Goal: Task Accomplishment & Management: Complete application form

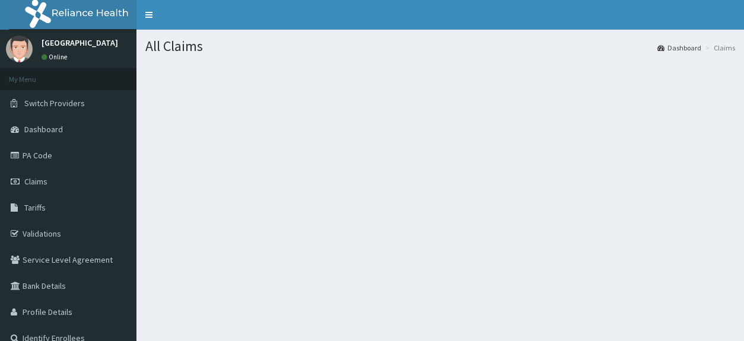
click at [532, 123] on section at bounding box center [439, 128] width 607 height 148
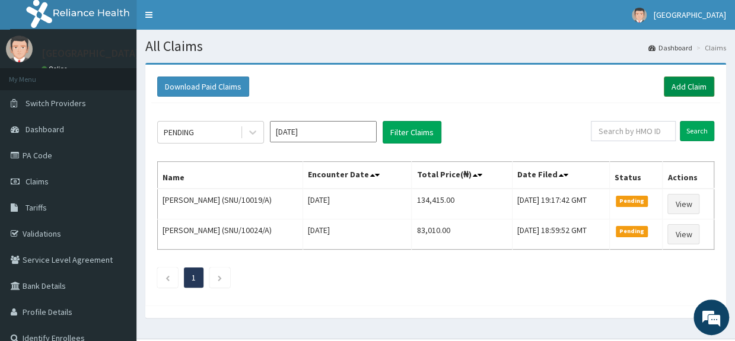
click at [692, 84] on link "Add Claim" at bounding box center [689, 87] width 50 height 20
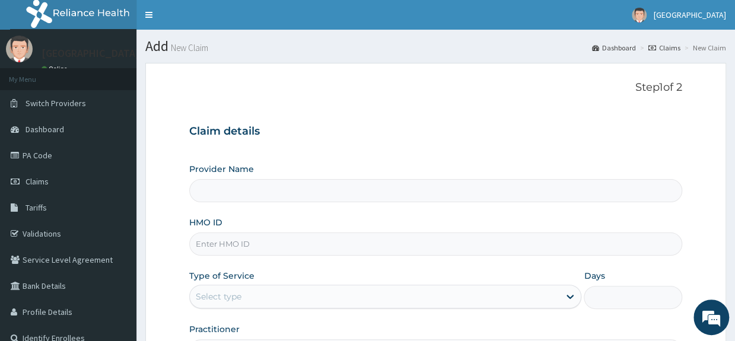
drag, startPoint x: 324, startPoint y: 184, endPoint x: 306, endPoint y: 238, distance: 56.5
click at [306, 238] on div "Provider Name HMO ID Type of Service Select type Days Practitioner" at bounding box center [435, 262] width 492 height 199
click at [306, 238] on input "HMO ID" at bounding box center [435, 244] width 492 height 23
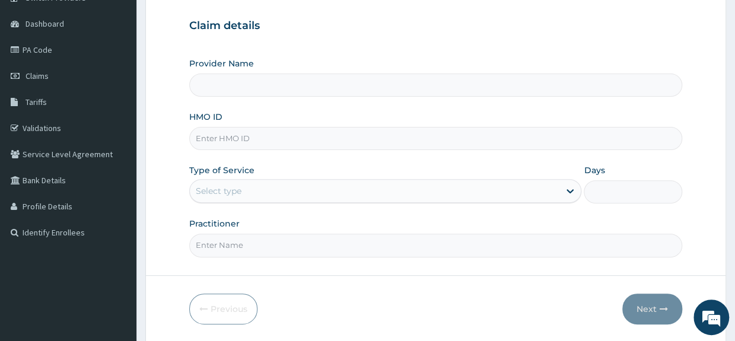
scroll to position [106, 0]
type input "Saglophil Specialist Hospital"
type input "SNU/10027/A"
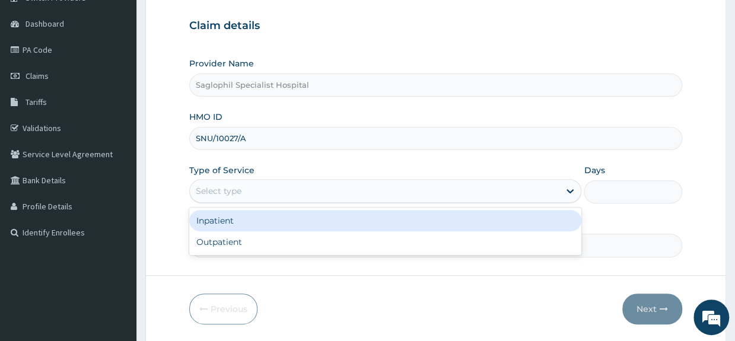
click at [310, 196] on div "Select type" at bounding box center [375, 191] width 370 height 19
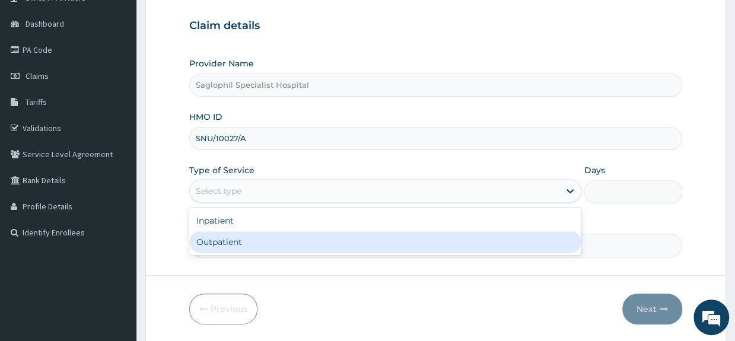
click at [287, 237] on div "Outpatient" at bounding box center [385, 241] width 392 height 21
type input "1"
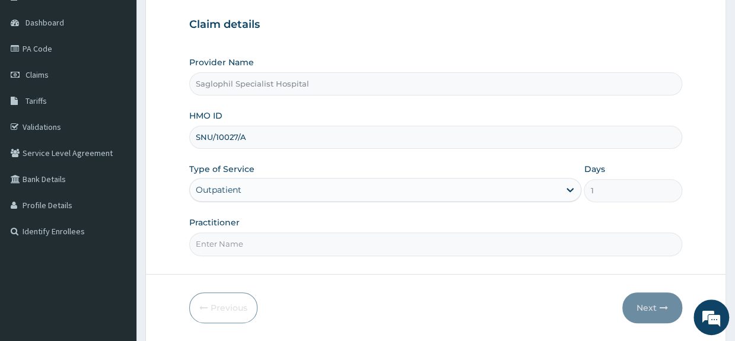
scroll to position [144, 0]
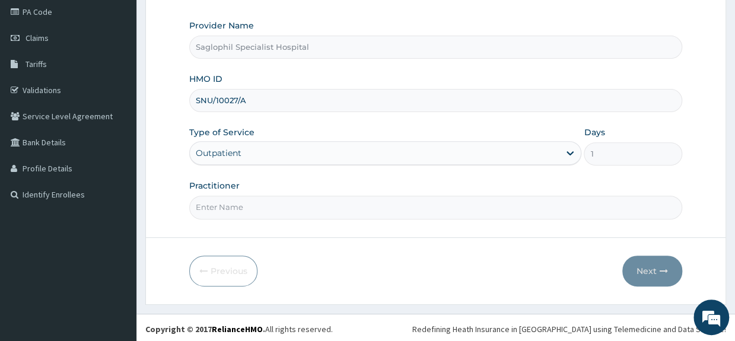
drag, startPoint x: 267, startPoint y: 190, endPoint x: 268, endPoint y: 205, distance: 15.5
click at [268, 205] on div "Practitioner" at bounding box center [435, 199] width 492 height 39
click at [268, 205] on input "Practitioner" at bounding box center [435, 207] width 492 height 23
type input "DR UDOH,M"
click at [644, 269] on button "Next" at bounding box center [652, 271] width 60 height 31
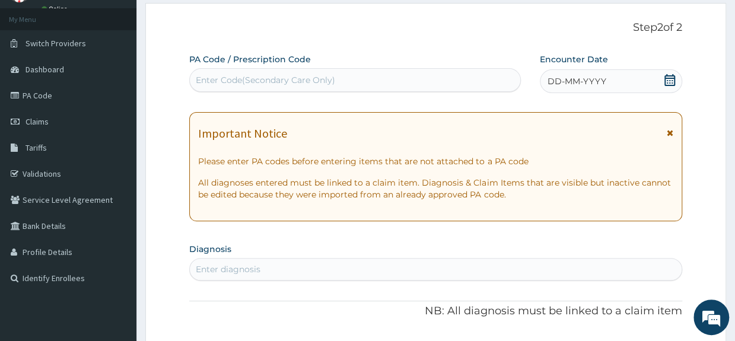
scroll to position [0, 0]
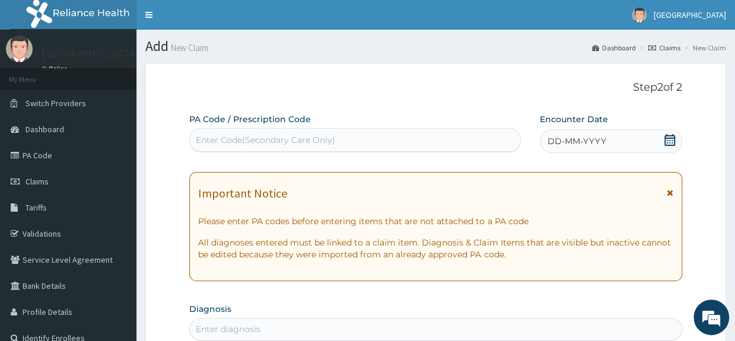
click at [428, 145] on div "Enter Code(Secondary Care Only)" at bounding box center [355, 139] width 330 height 19
drag, startPoint x: 428, startPoint y: 145, endPoint x: 416, endPoint y: 134, distance: 15.9
click at [416, 134] on div "Enter Code(Secondary Care Only)" at bounding box center [355, 139] width 330 height 19
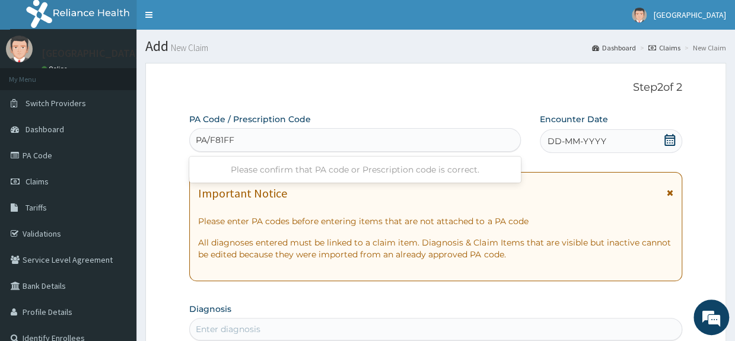
type input "PA/F81FF3"
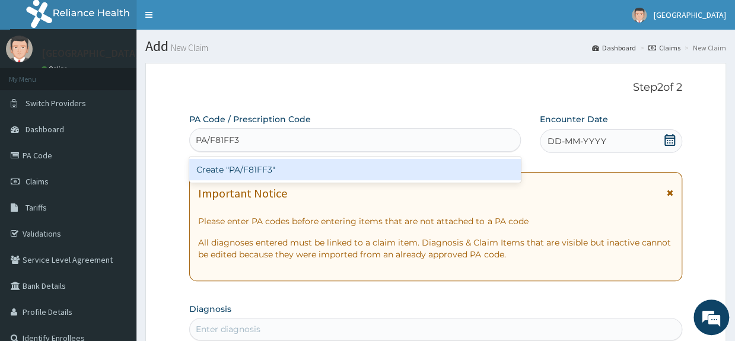
click at [396, 176] on div "Create "PA/F81FF3"" at bounding box center [355, 169] width 332 height 21
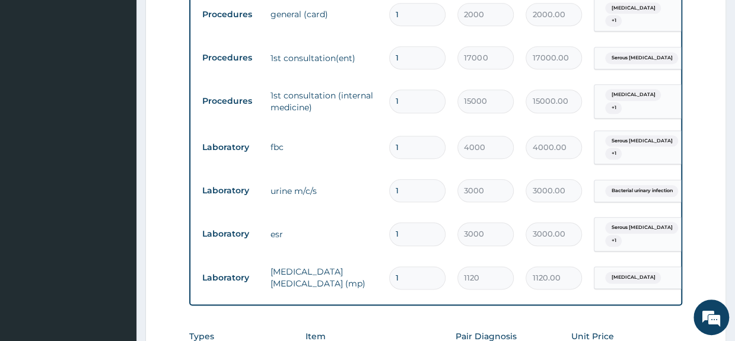
scroll to position [803, 0]
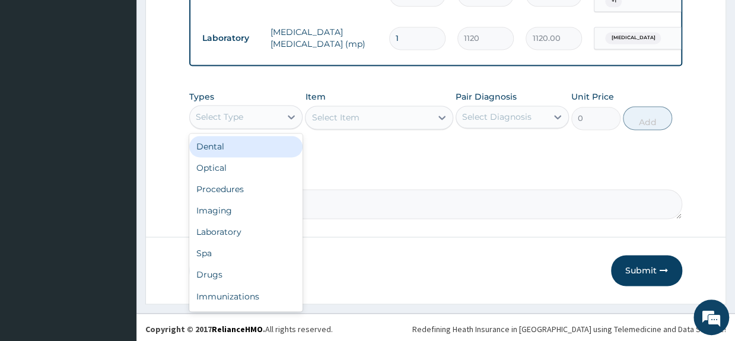
click at [273, 122] on div "Select Type" at bounding box center [235, 116] width 91 height 19
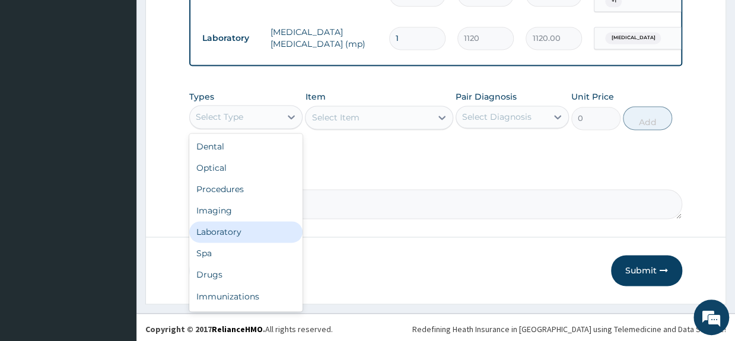
click at [235, 228] on div "Laboratory" at bounding box center [245, 231] width 113 height 21
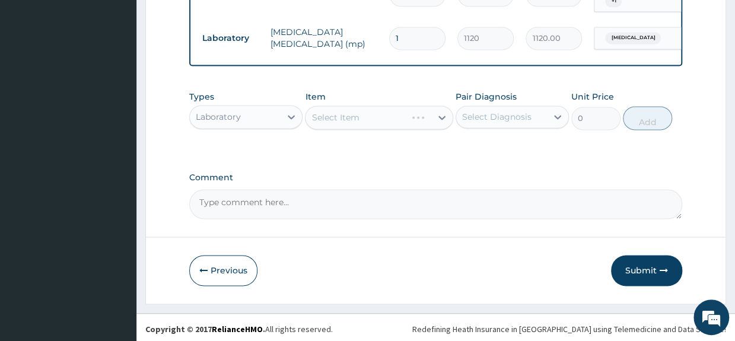
click at [375, 112] on div "Select Item" at bounding box center [379, 118] width 148 height 24
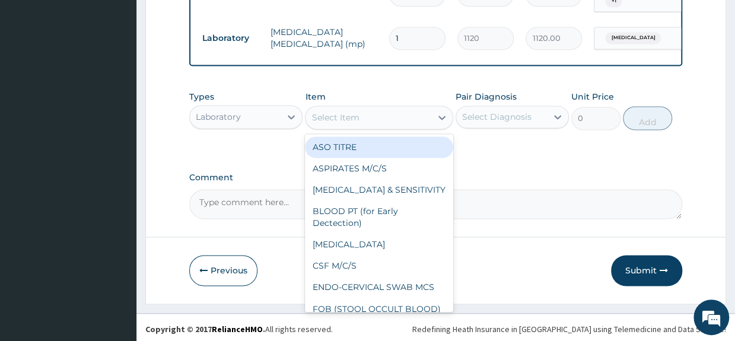
click at [391, 117] on div "Select Item" at bounding box center [367, 117] width 125 height 19
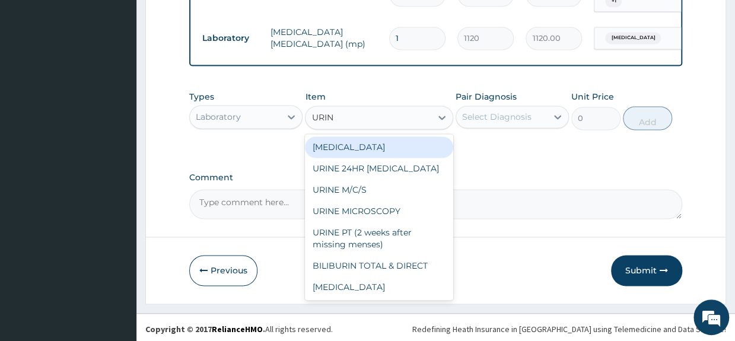
type input "URINA"
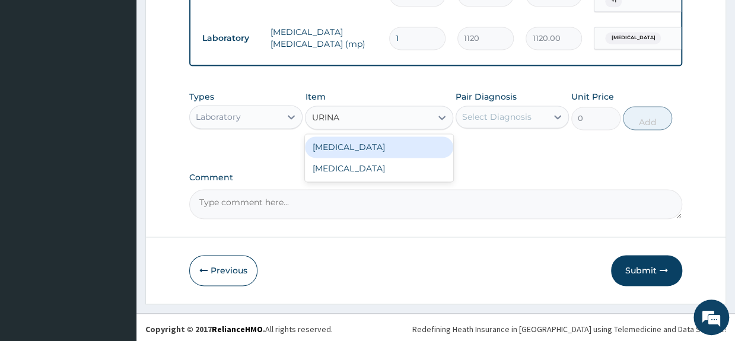
click at [398, 141] on div "URINALYSIS" at bounding box center [379, 146] width 148 height 21
type input "1000"
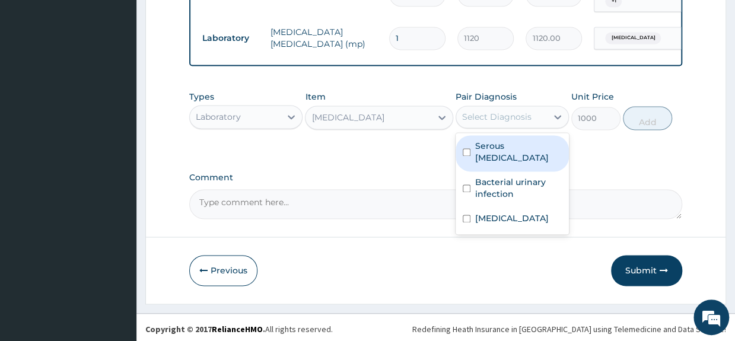
click at [485, 117] on div "Select Diagnosis" at bounding box center [496, 117] width 69 height 12
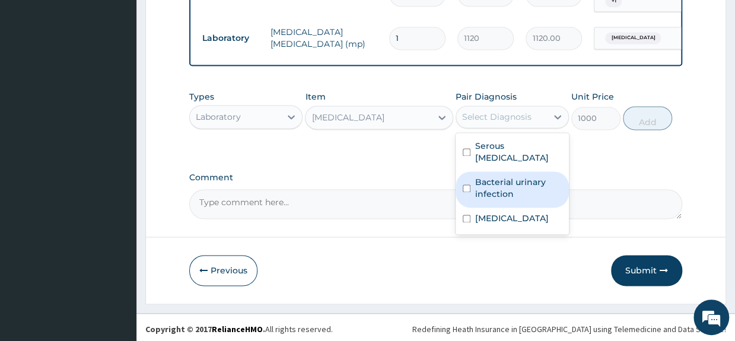
click at [471, 173] on div "Bacterial urinary infection" at bounding box center [512, 189] width 113 height 36
checkbox input "true"
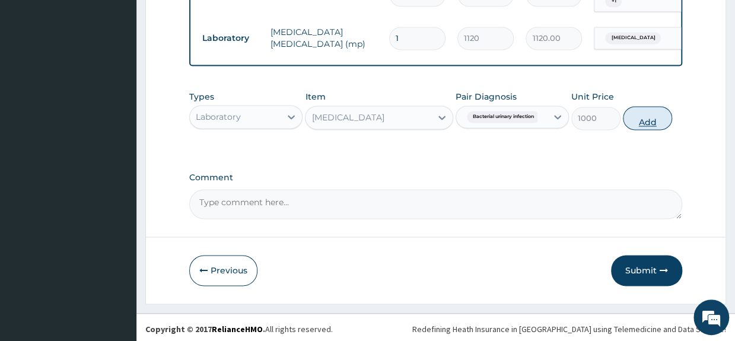
click at [654, 114] on button "Add" at bounding box center [647, 118] width 49 height 24
type input "0"
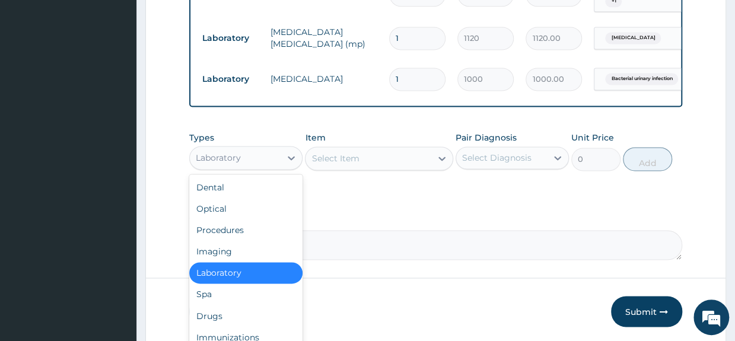
click at [278, 152] on div "Laboratory" at bounding box center [235, 157] width 91 height 19
type input "DR"
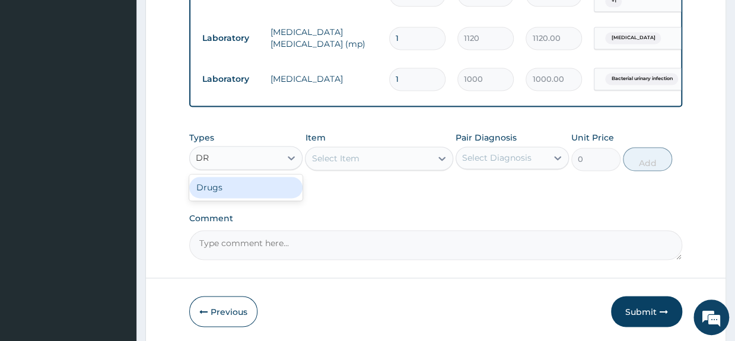
click at [278, 187] on div "Drugs" at bounding box center [245, 187] width 113 height 21
click at [350, 158] on div "Select Item" at bounding box center [379, 159] width 148 height 24
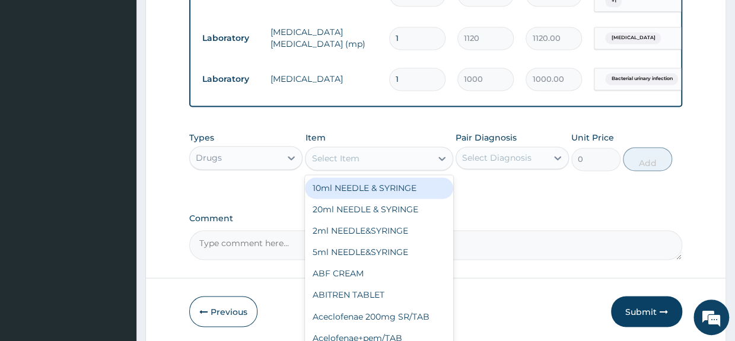
click at [350, 158] on div "Select Item" at bounding box center [334, 158] width 47 height 12
type input "EMA"
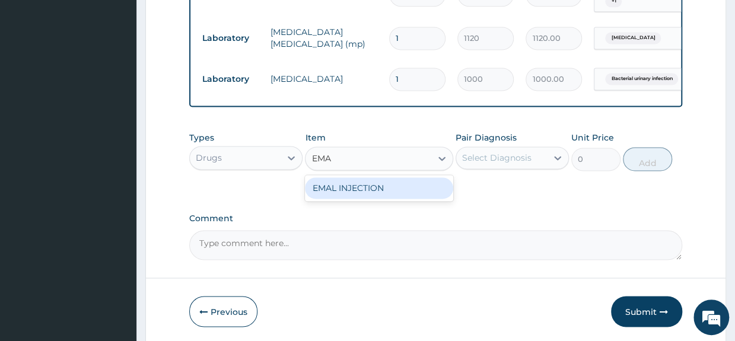
click at [358, 187] on div "EMAL INJECTION" at bounding box center [379, 187] width 148 height 21
type input "1417.5"
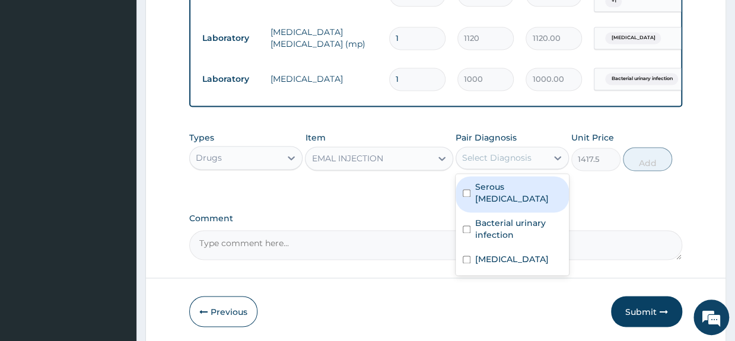
click at [495, 152] on div "Select Diagnosis" at bounding box center [496, 158] width 69 height 12
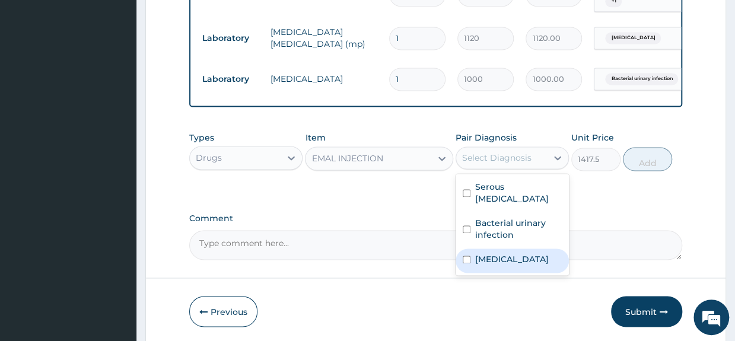
click at [463, 256] on input "checkbox" at bounding box center [467, 260] width 8 height 8
checkbox input "true"
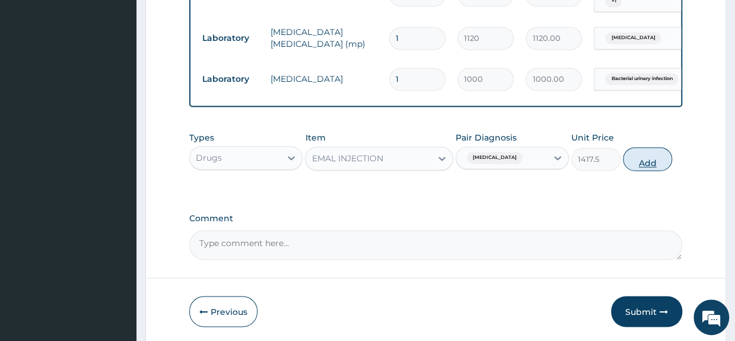
click at [651, 162] on button "Add" at bounding box center [647, 159] width 49 height 24
type input "0"
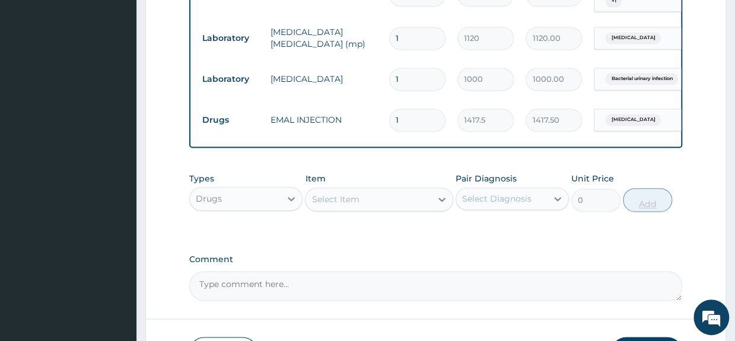
type input "0.00"
type input "3"
type input "4252.50"
type input "3"
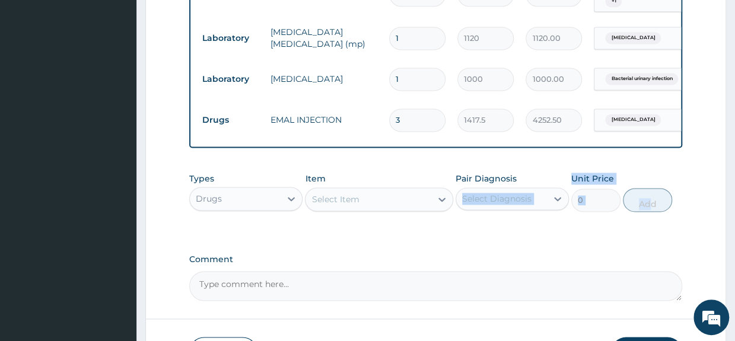
drag, startPoint x: 650, startPoint y: 162, endPoint x: 561, endPoint y: 176, distance: 90.7
click at [406, 198] on div "Select Item" at bounding box center [367, 199] width 125 height 19
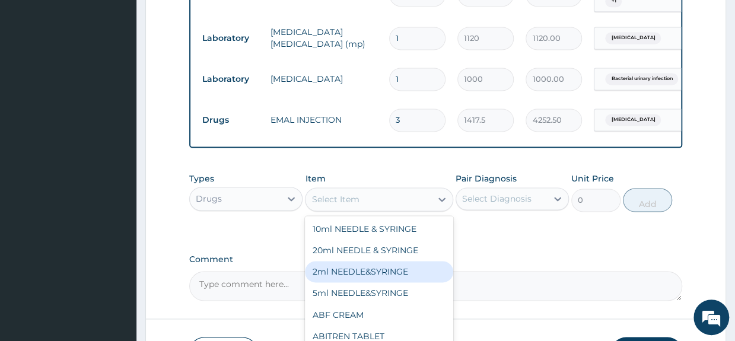
click at [368, 269] on div "2ml NEEDLE&SYRINGE" at bounding box center [379, 271] width 148 height 21
type input "100"
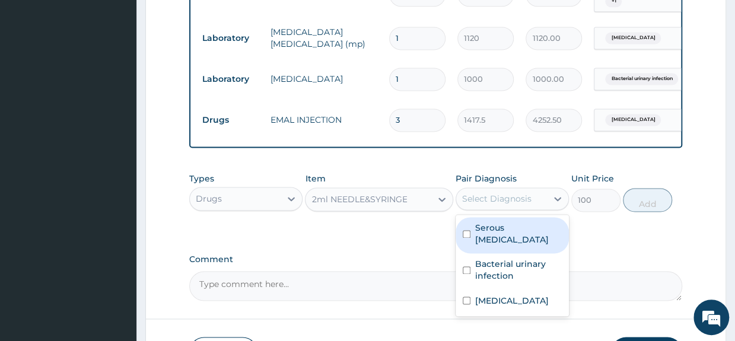
click at [501, 196] on div "Select Diagnosis" at bounding box center [496, 199] width 69 height 12
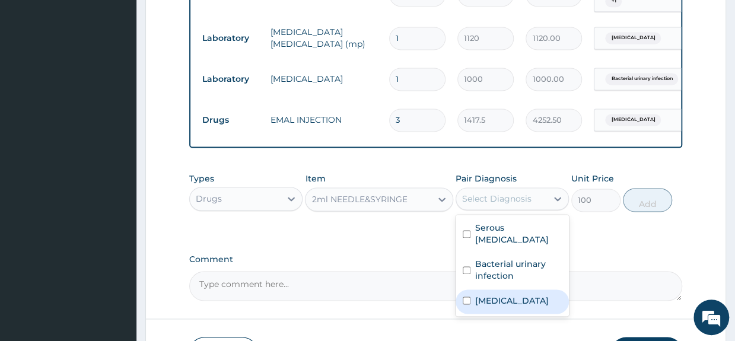
click at [466, 297] on input "checkbox" at bounding box center [467, 301] width 8 height 8
checkbox input "true"
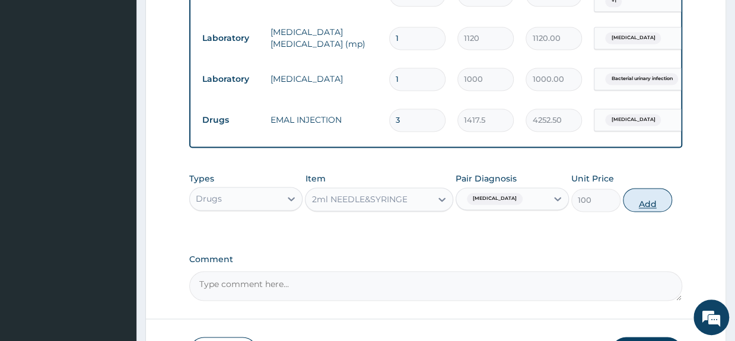
click at [643, 202] on button "Add" at bounding box center [647, 200] width 49 height 24
type input "0"
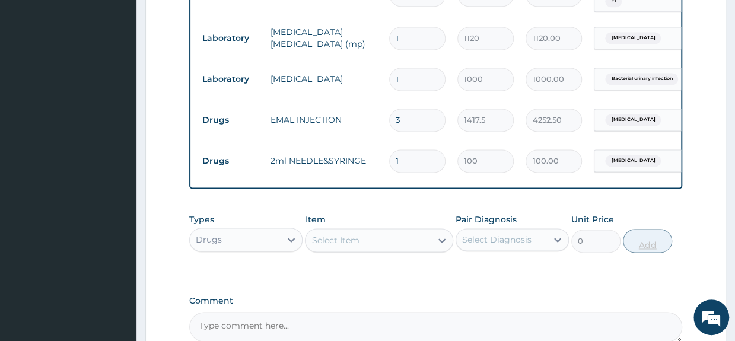
type input "0.00"
type input "5"
type input "500.00"
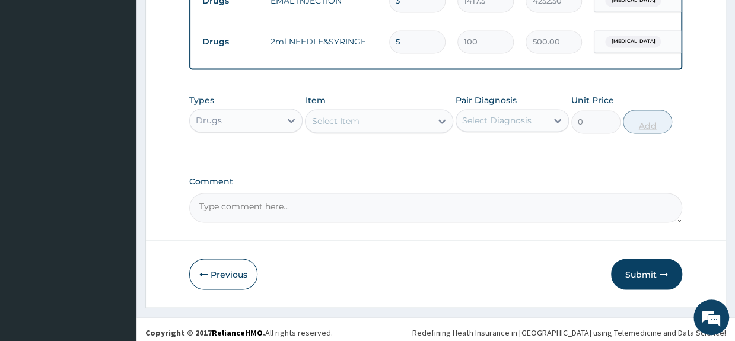
scroll to position [927, 0]
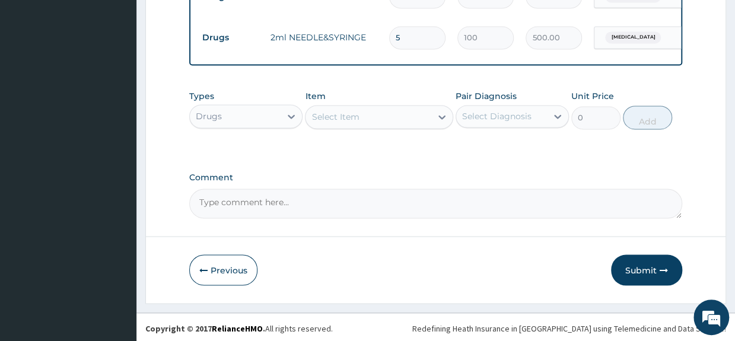
type input "5"
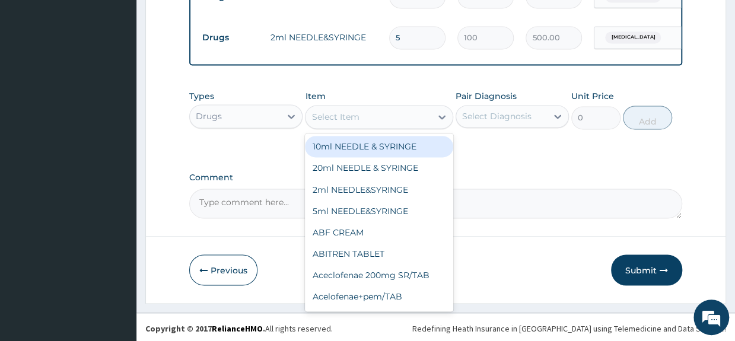
click at [343, 119] on div "Select Item" at bounding box center [334, 117] width 47 height 12
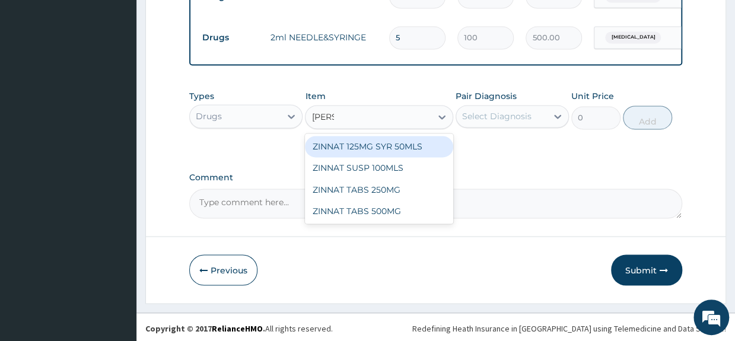
type input "ZINNA"
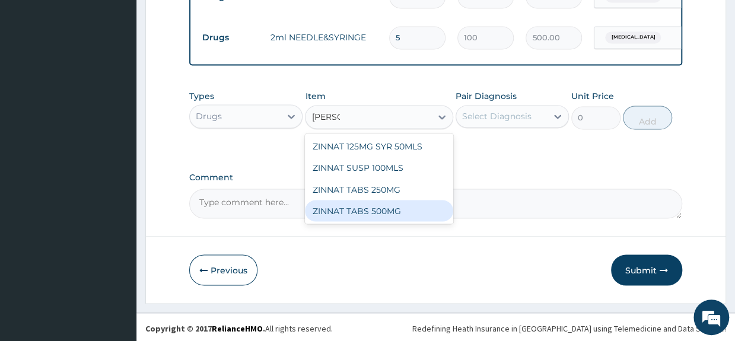
click at [355, 205] on div "ZINNAT TABS 500MG" at bounding box center [379, 210] width 148 height 21
type input "500"
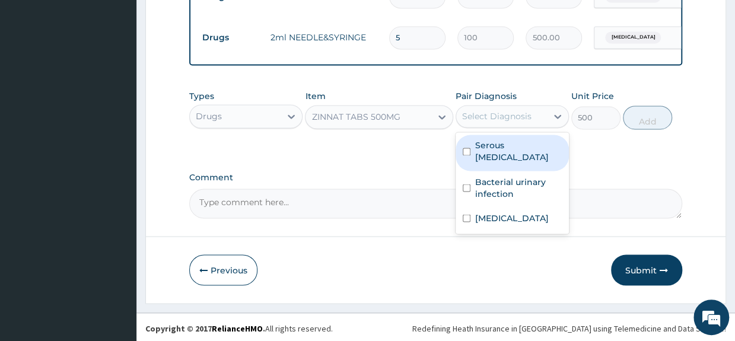
click at [545, 114] on div "Select Diagnosis" at bounding box center [501, 116] width 91 height 19
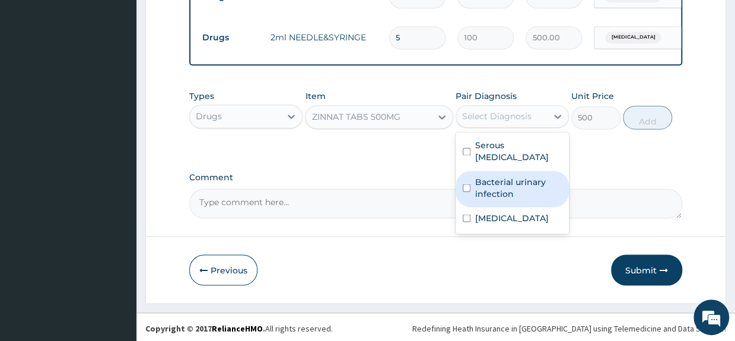
click at [460, 175] on div "Bacterial urinary infection" at bounding box center [512, 189] width 113 height 36
checkbox input "true"
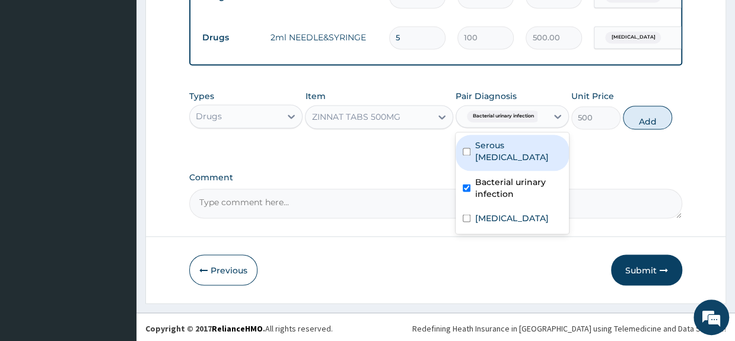
click at [466, 148] on input "checkbox" at bounding box center [467, 152] width 8 height 8
checkbox input "true"
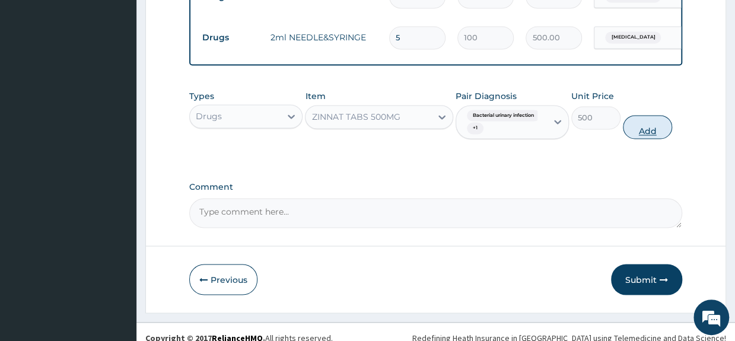
click at [648, 120] on button "Add" at bounding box center [647, 127] width 49 height 24
type input "0"
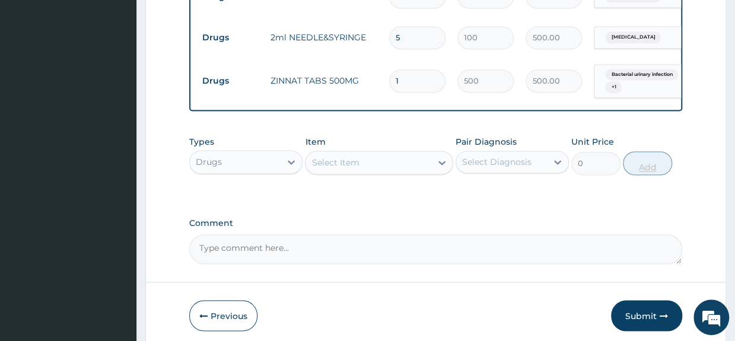
click at [402, 69] on input "1" at bounding box center [417, 80] width 56 height 23
type input "0.00"
type input "2"
type input "1000.00"
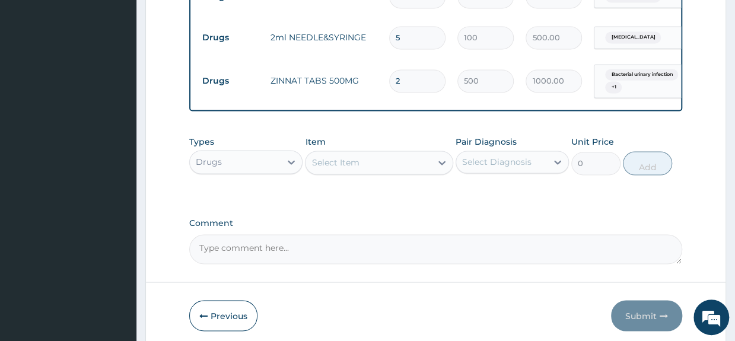
click at [415, 74] on input "2" at bounding box center [417, 80] width 56 height 23
type input "20"
type input "10000.00"
type input "20"
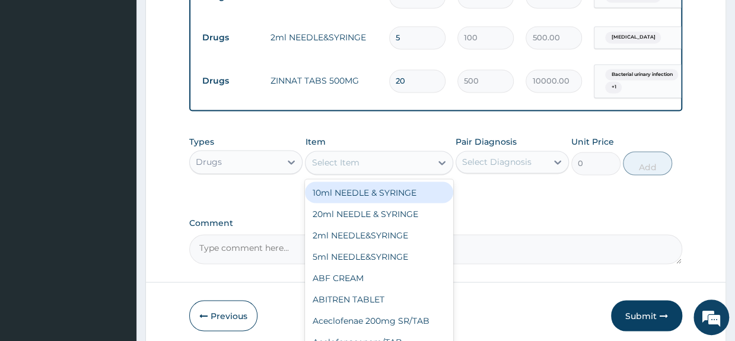
click at [358, 158] on div "Select Item" at bounding box center [334, 163] width 47 height 12
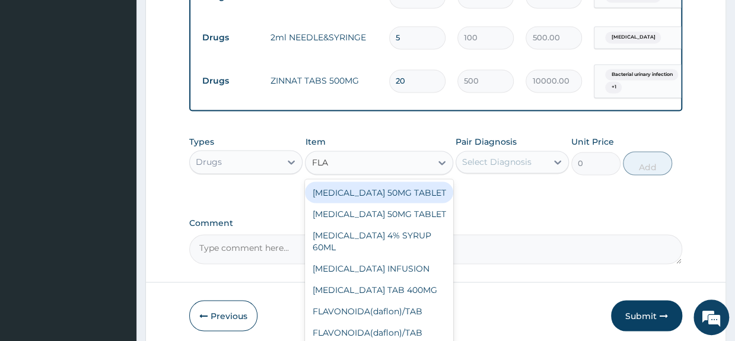
type input "FLAG"
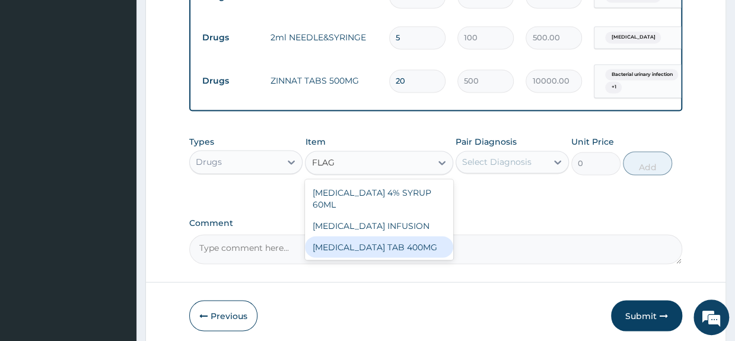
click at [361, 236] on div "FLAGYL TAB 400MG" at bounding box center [379, 246] width 148 height 21
type input "70"
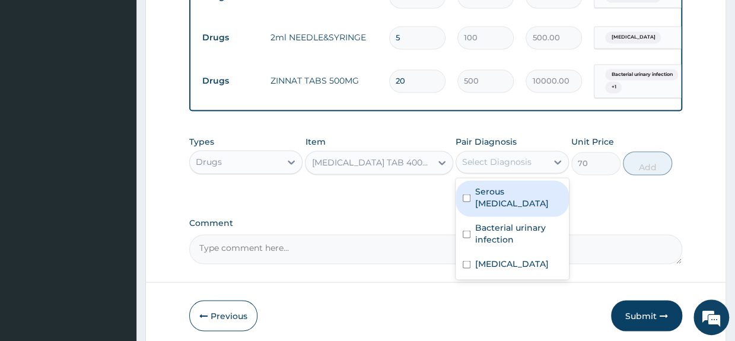
click at [495, 164] on div "Select Diagnosis" at bounding box center [496, 162] width 69 height 12
click at [466, 194] on input "checkbox" at bounding box center [467, 198] width 8 height 8
checkbox input "true"
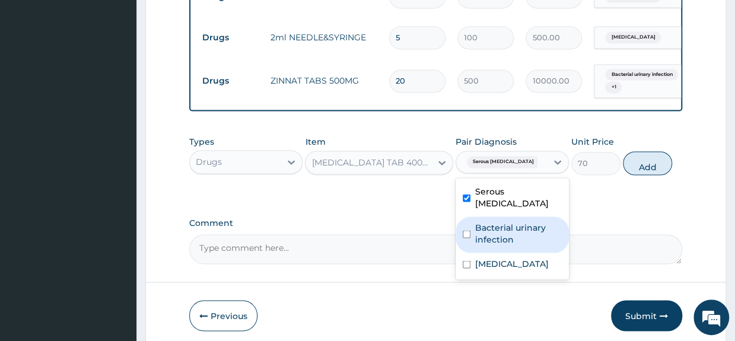
click at [465, 217] on div "Bacterial urinary infection" at bounding box center [512, 235] width 113 height 36
checkbox input "true"
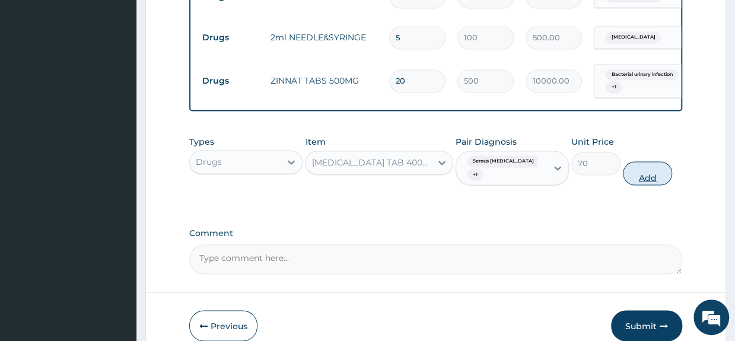
click at [638, 170] on button "Add" at bounding box center [647, 173] width 49 height 24
type input "0"
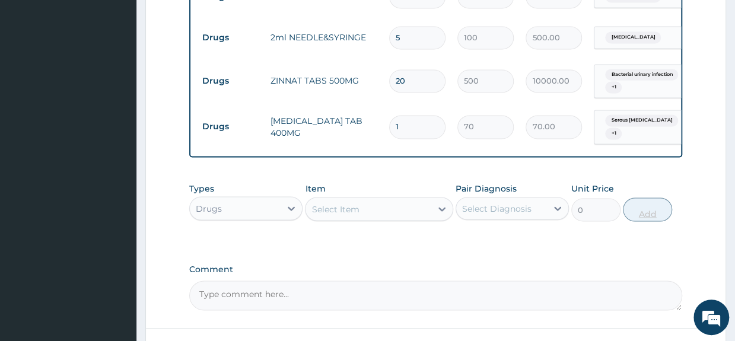
type input "0.00"
type input "3"
type input "210.00"
type input "30"
type input "2100.00"
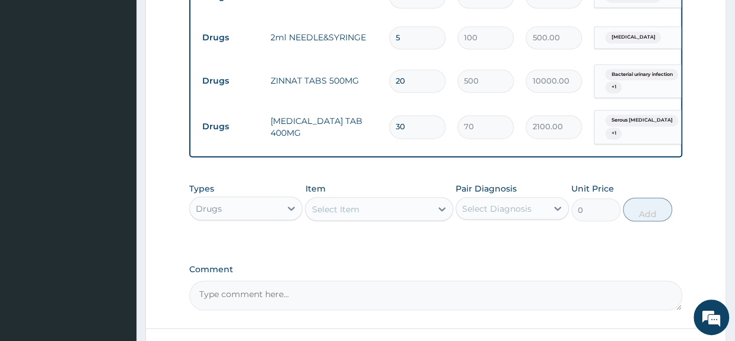
type input "30"
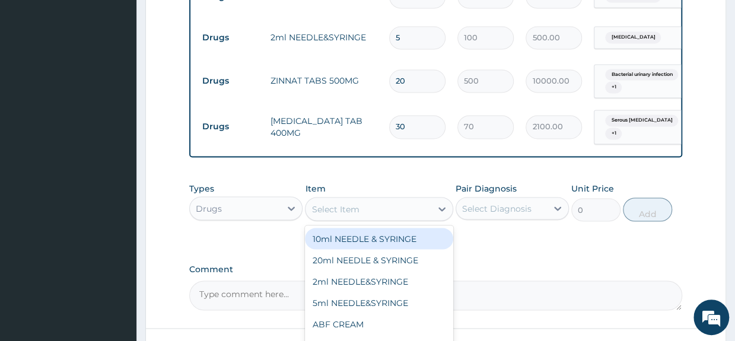
click at [410, 218] on div "Select Item" at bounding box center [379, 209] width 148 height 24
type input "AMAT"
click at [418, 238] on div "AMATEM FORTE SOFT GEL" at bounding box center [379, 238] width 148 height 21
type input "300"
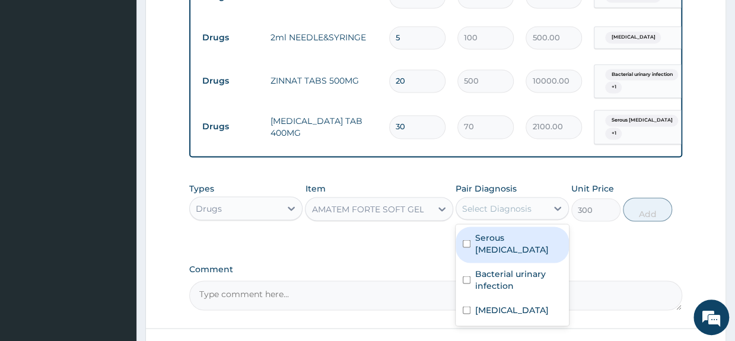
click at [508, 208] on div "Select Diagnosis" at bounding box center [496, 208] width 69 height 12
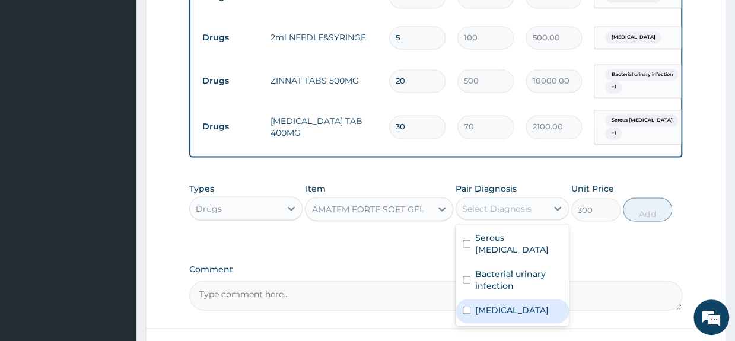
click at [466, 306] on input "checkbox" at bounding box center [467, 310] width 8 height 8
checkbox input "true"
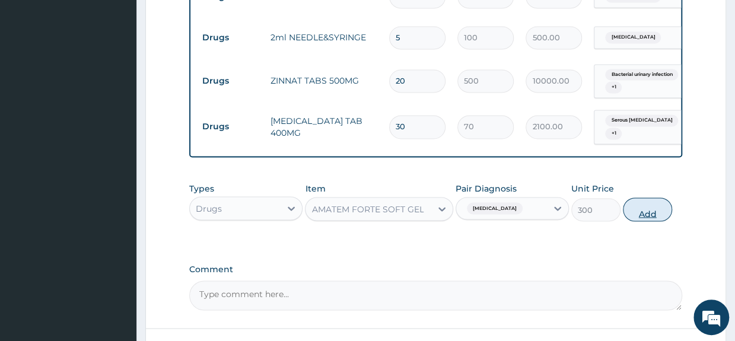
click at [654, 207] on button "Add" at bounding box center [647, 210] width 49 height 24
type input "0"
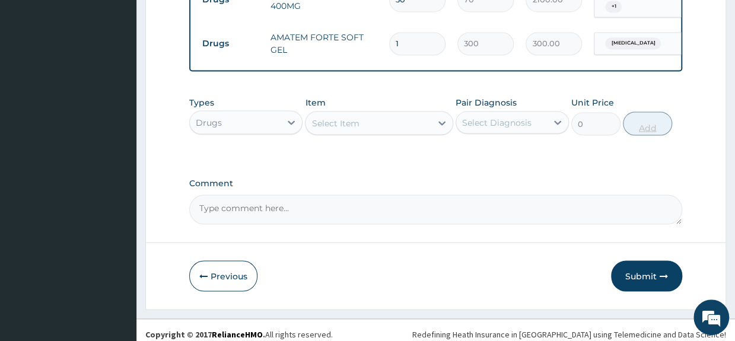
scroll to position [1058, 0]
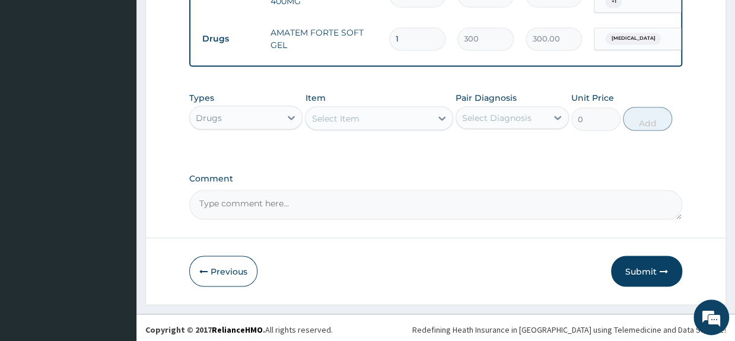
type input "0.00"
type input "6"
type input "1800.00"
type input "6"
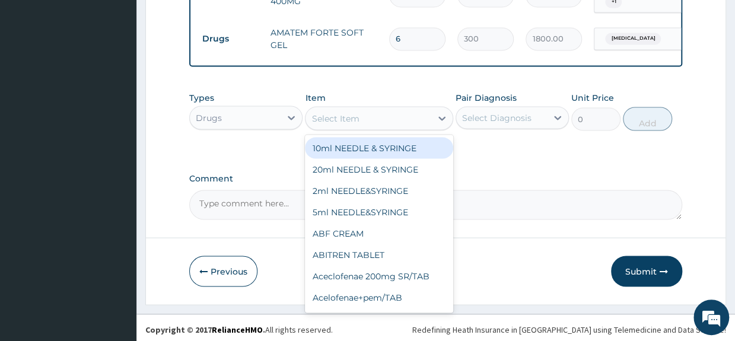
click at [374, 117] on div "Select Item" at bounding box center [367, 118] width 125 height 19
type input "EAR"
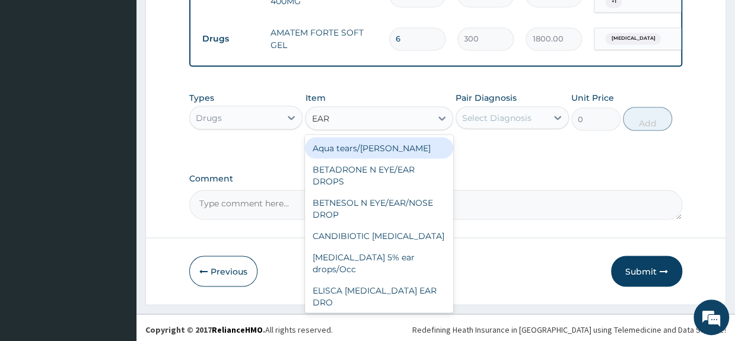
scroll to position [45, 0]
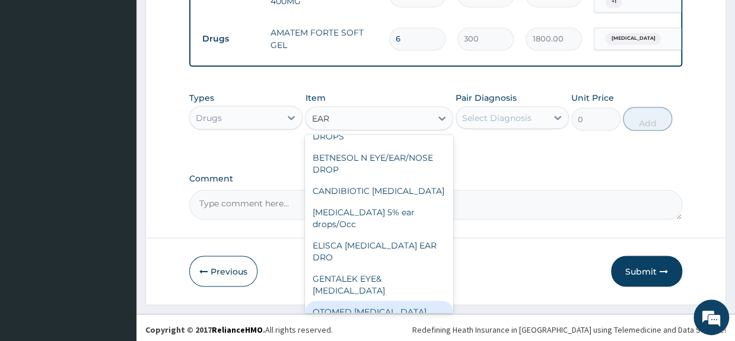
click at [403, 301] on div "OTOMED EAR DROP" at bounding box center [379, 311] width 148 height 21
type input "2400"
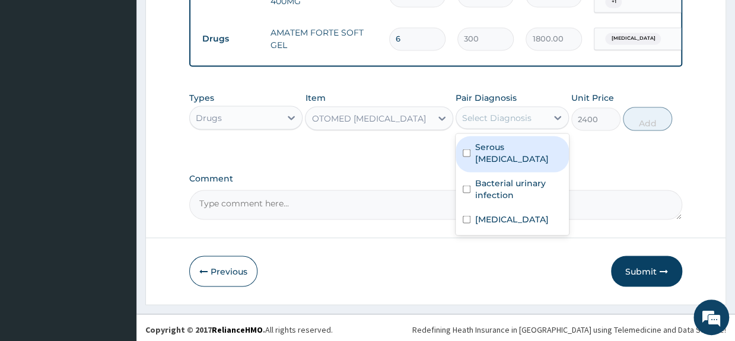
click at [494, 117] on div "Select Diagnosis" at bounding box center [496, 118] width 69 height 12
click at [466, 149] on input "checkbox" at bounding box center [467, 153] width 8 height 8
checkbox input "true"
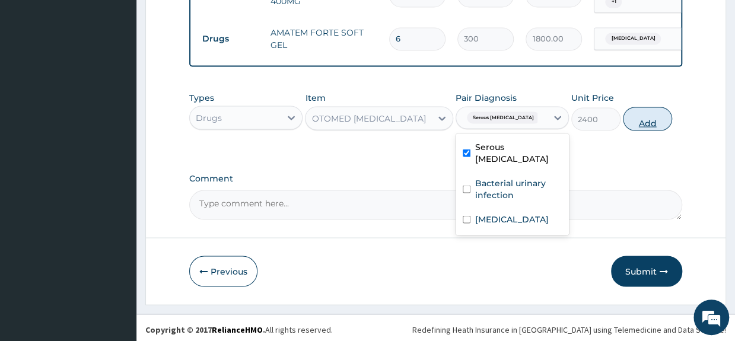
click at [647, 110] on button "Add" at bounding box center [647, 119] width 49 height 24
type input "0"
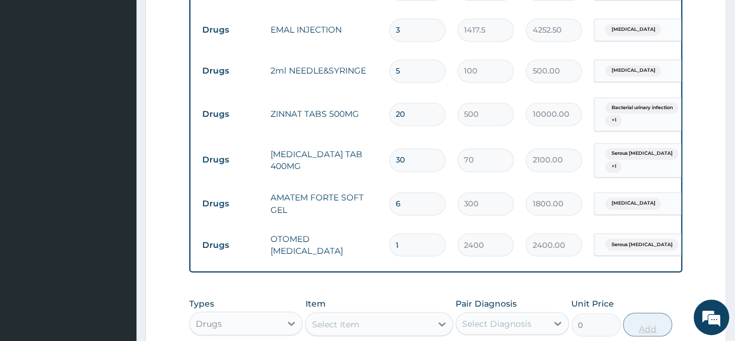
scroll to position [1100, 0]
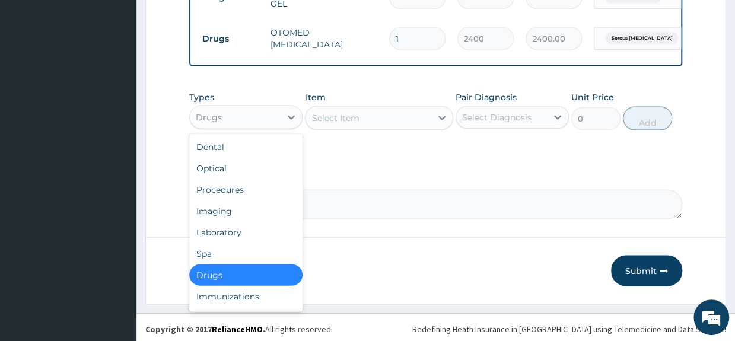
click at [275, 120] on div "Drugs" at bounding box center [235, 116] width 91 height 19
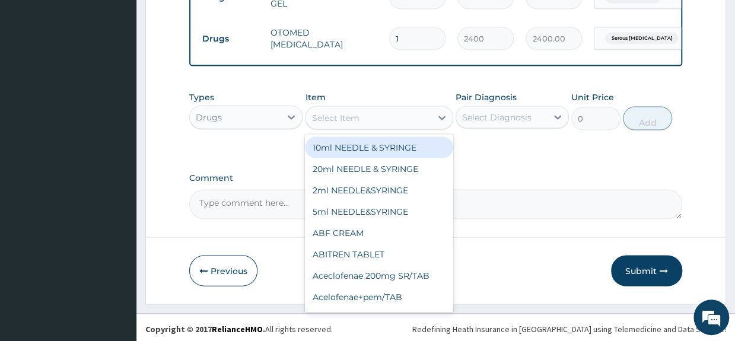
click at [361, 106] on div "Select Item" at bounding box center [379, 118] width 148 height 24
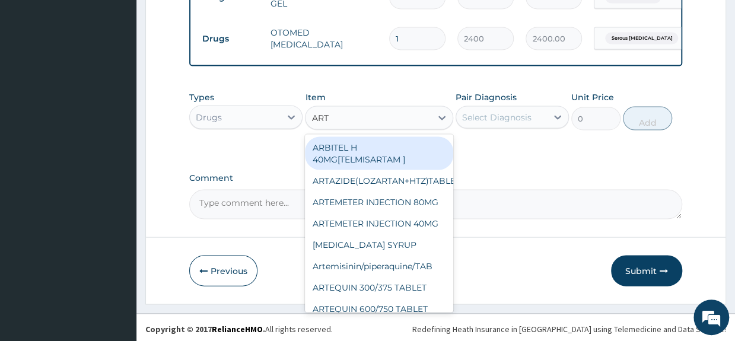
type input "ARTH"
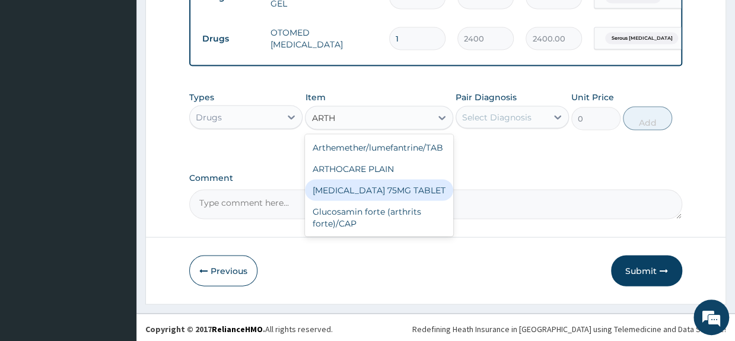
click at [365, 185] on div "ARTHROTEC 75MG TABLET" at bounding box center [379, 189] width 148 height 21
type input "240"
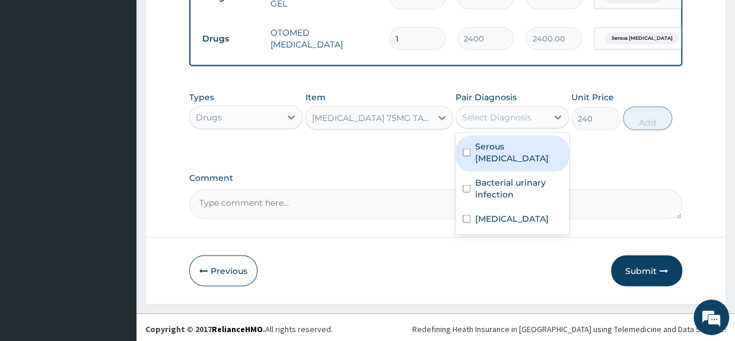
click at [511, 113] on div "Select Diagnosis" at bounding box center [496, 117] width 69 height 12
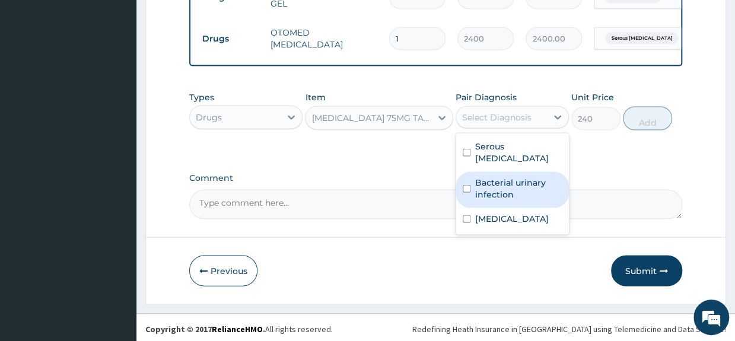
click at [467, 184] on input "checkbox" at bounding box center [467, 188] width 8 height 8
checkbox input "true"
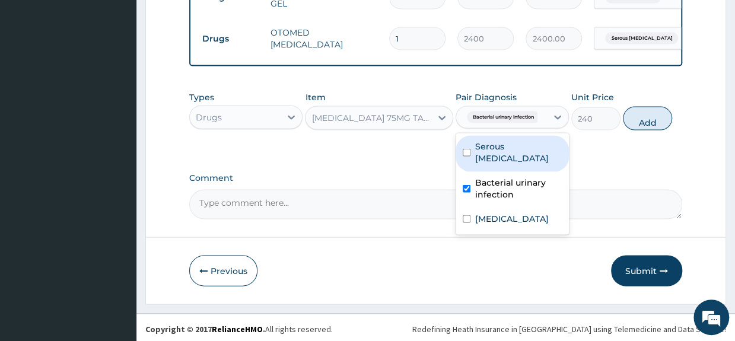
click at [467, 148] on input "checkbox" at bounding box center [467, 152] width 8 height 8
checkbox input "true"
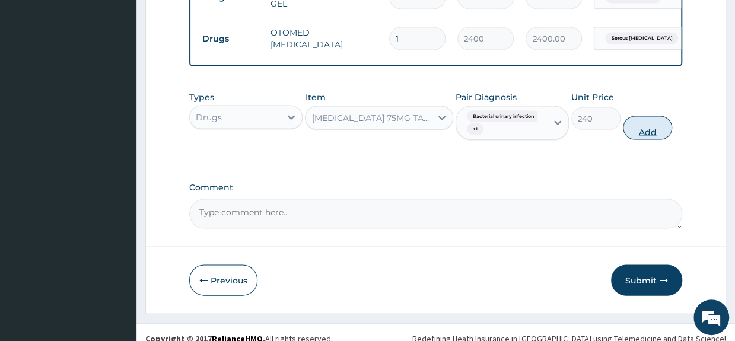
click at [637, 126] on button "Add" at bounding box center [647, 128] width 49 height 24
type input "0"
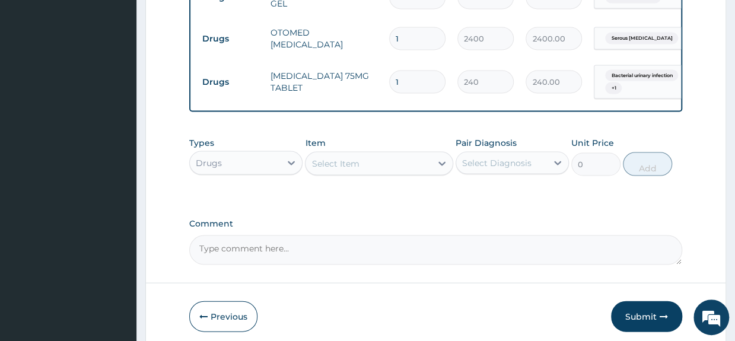
type input "10"
type input "2400.00"
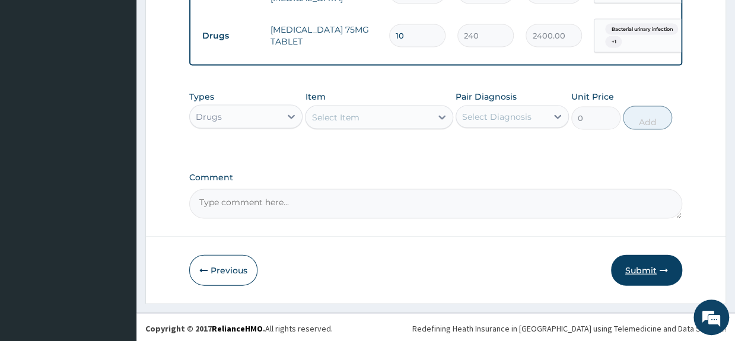
type input "10"
click at [652, 265] on button "Submit" at bounding box center [646, 270] width 71 height 31
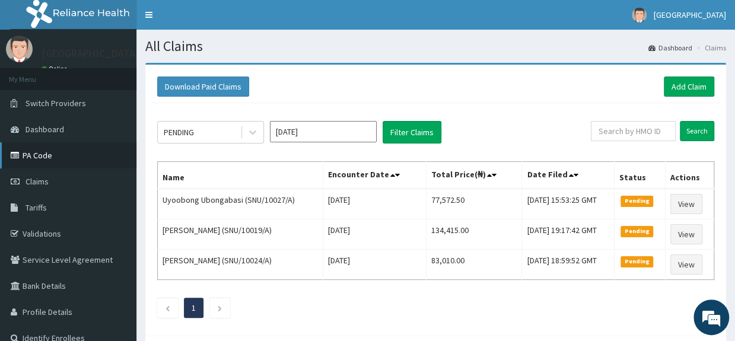
click at [46, 158] on link "PA Code" at bounding box center [68, 155] width 136 height 26
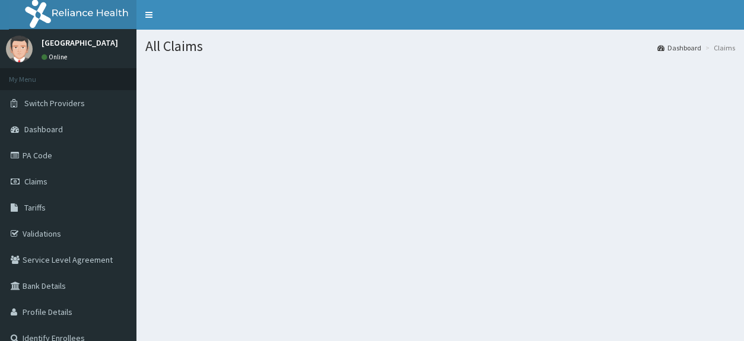
click at [254, 116] on section at bounding box center [439, 128] width 607 height 148
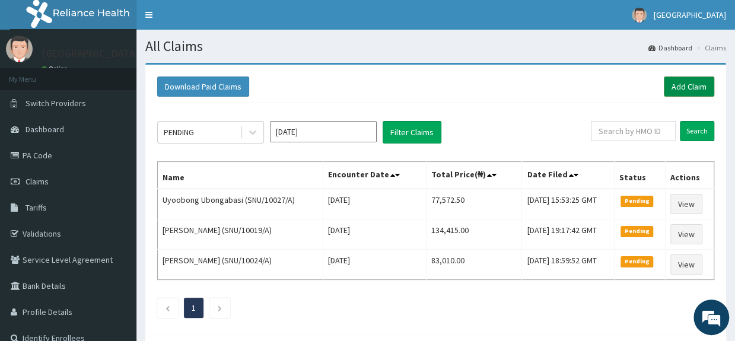
click at [688, 91] on link "Add Claim" at bounding box center [689, 87] width 50 height 20
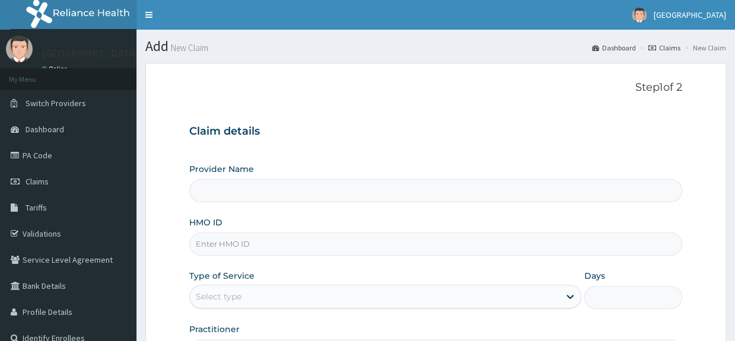
click at [280, 245] on input "HMO ID" at bounding box center [435, 244] width 492 height 23
type input "Saglophil Specialist Hospital"
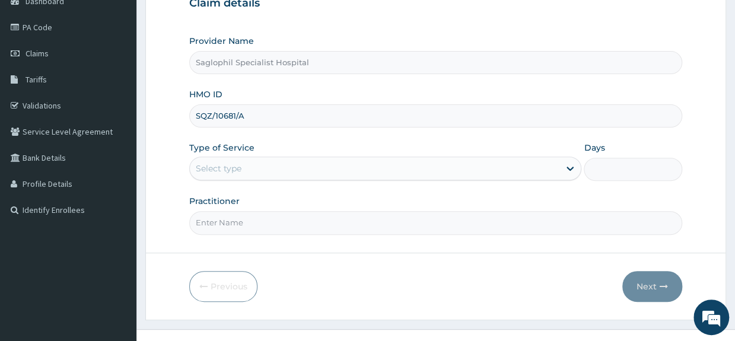
scroll to position [144, 0]
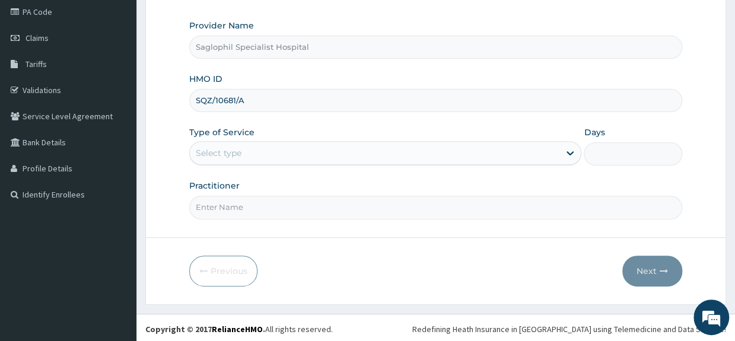
type input "SQZ/10681/A"
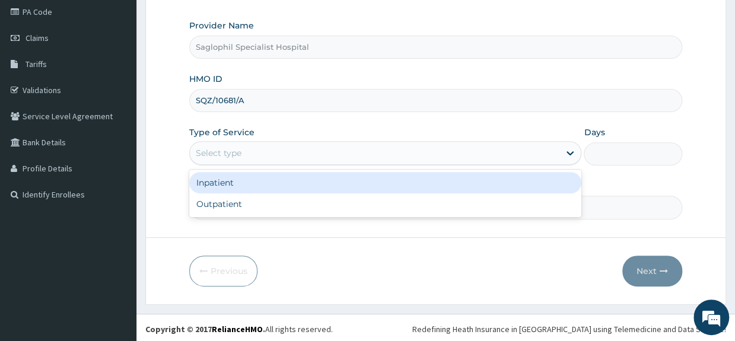
click at [327, 149] on div "Select type" at bounding box center [375, 153] width 370 height 19
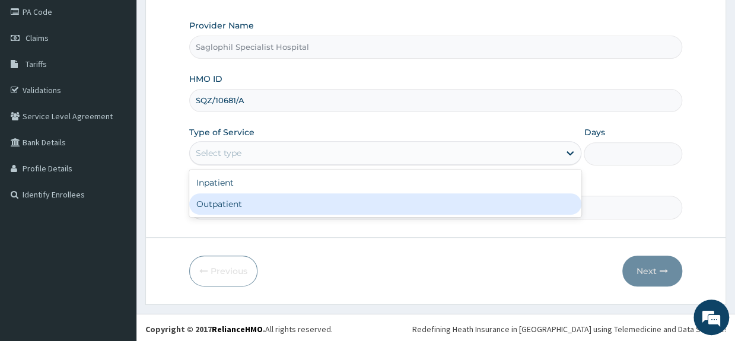
click at [282, 201] on div "Outpatient" at bounding box center [385, 203] width 392 height 21
type input "1"
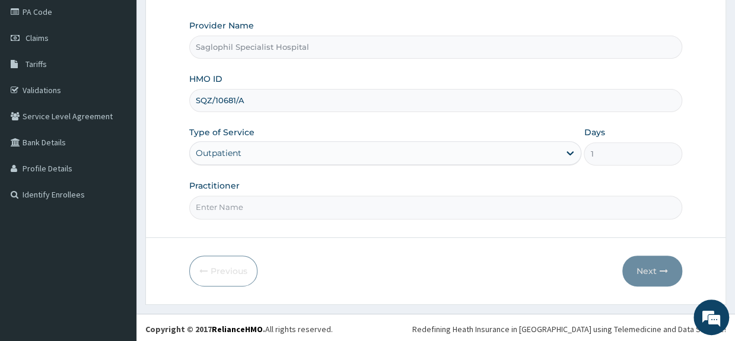
click at [295, 203] on input "Practitioner" at bounding box center [435, 207] width 492 height 23
type input "DR UDOH, M"
click at [650, 270] on button "Next" at bounding box center [652, 271] width 60 height 31
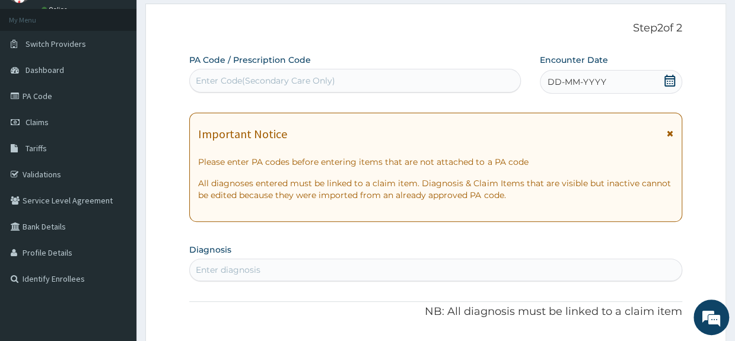
scroll to position [0, 0]
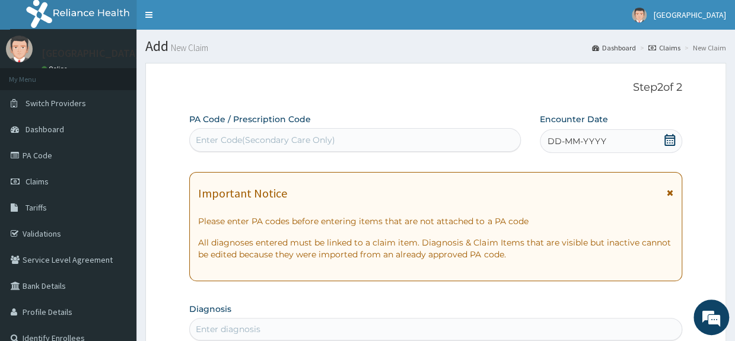
click at [481, 147] on div "Enter Code(Secondary Care Only)" at bounding box center [355, 139] width 330 height 19
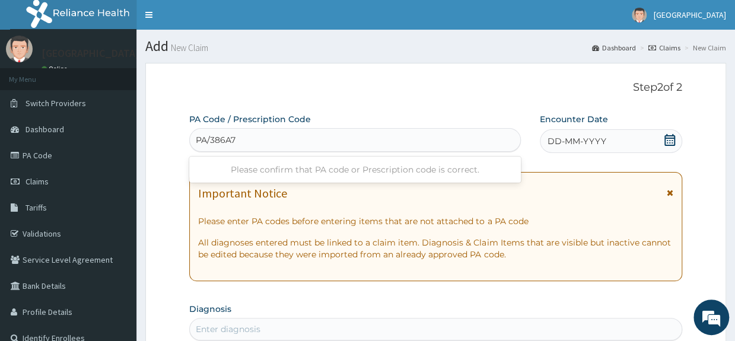
type input "PA/386A73"
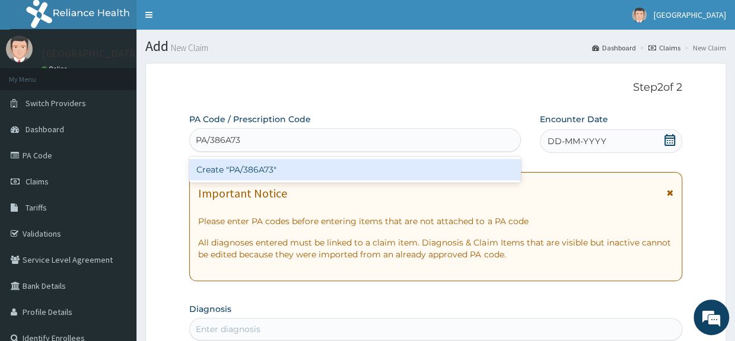
click at [468, 175] on div "Create "PA/386A73"" at bounding box center [355, 169] width 332 height 21
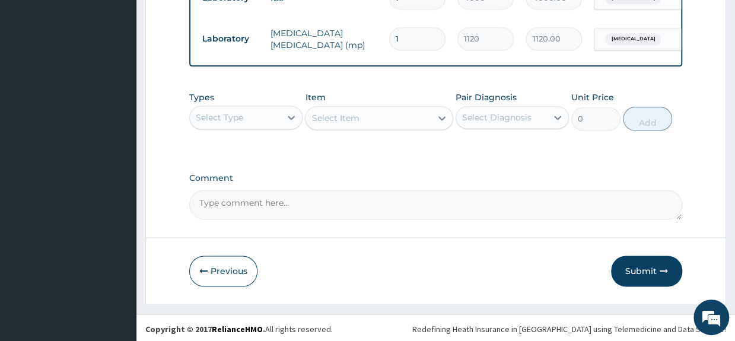
scroll to position [705, 0]
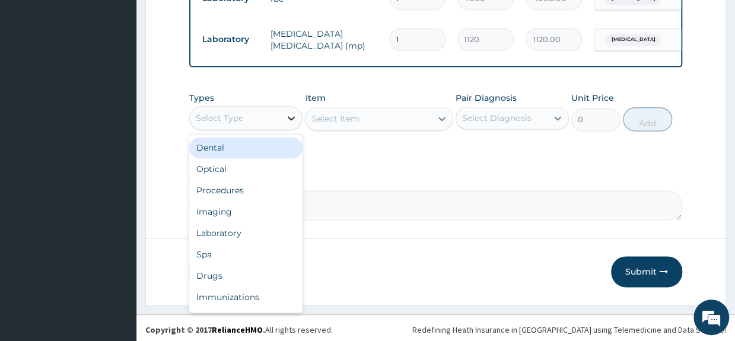
click at [287, 124] on icon at bounding box center [291, 118] width 12 height 12
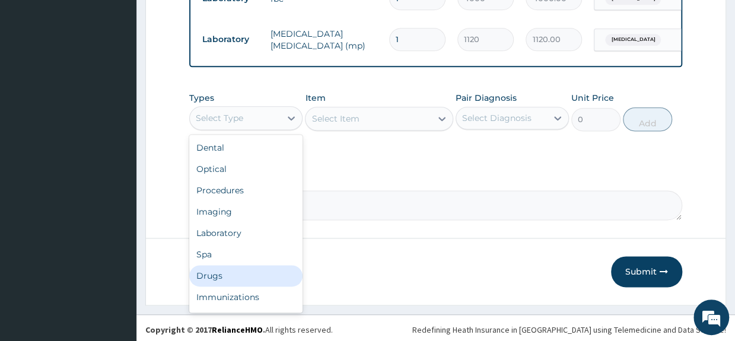
click at [209, 278] on div "Drugs" at bounding box center [245, 275] width 113 height 21
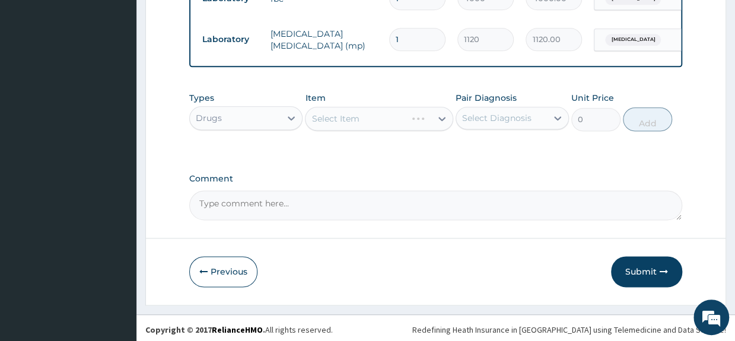
click at [367, 128] on div "Select Item" at bounding box center [379, 119] width 148 height 24
click at [394, 121] on div "Select Item" at bounding box center [379, 119] width 148 height 24
click at [407, 120] on div "Select Item" at bounding box center [379, 119] width 148 height 24
click at [422, 120] on div "Select Item" at bounding box center [379, 119] width 148 height 24
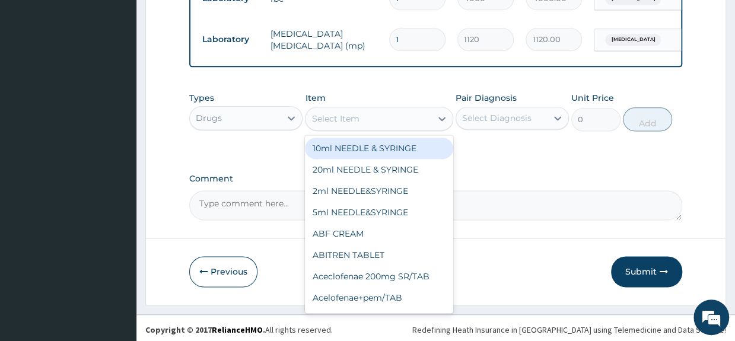
click at [422, 120] on div "Select Item" at bounding box center [367, 118] width 125 height 19
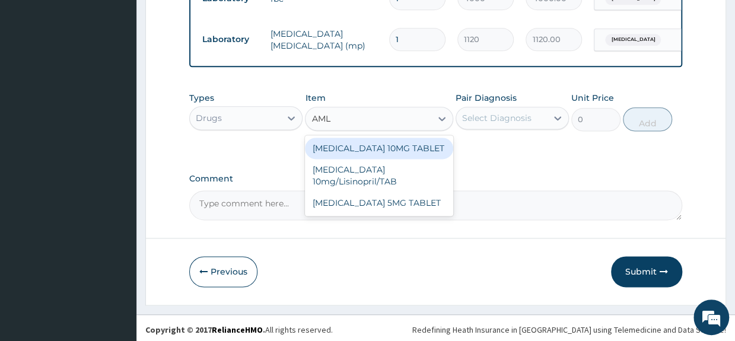
type input "AMLO"
click at [423, 152] on div "AMLODIPINE 10MG TABLET" at bounding box center [379, 148] width 148 height 21
type input "80"
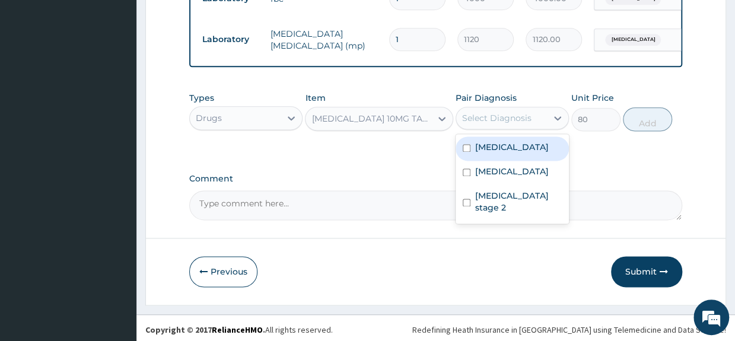
click at [507, 124] on div "Select Diagnosis" at bounding box center [496, 118] width 69 height 12
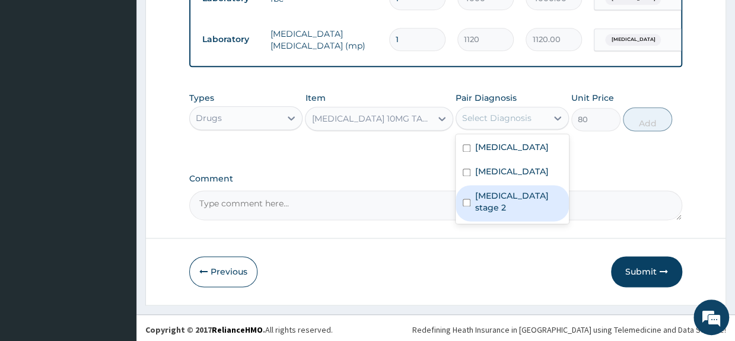
click at [464, 203] on input "checkbox" at bounding box center [467, 203] width 8 height 8
checkbox input "true"
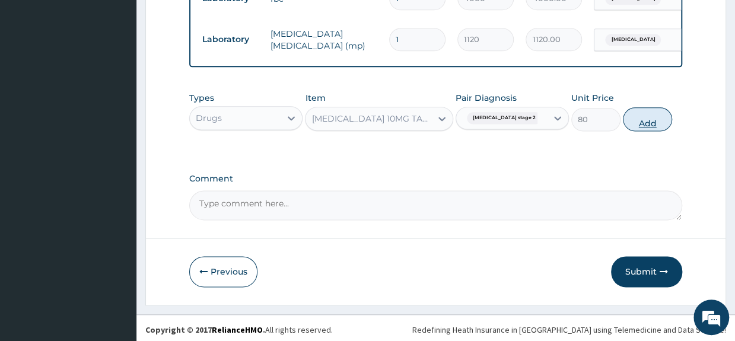
click at [654, 120] on button "Add" at bounding box center [647, 119] width 49 height 24
type input "0"
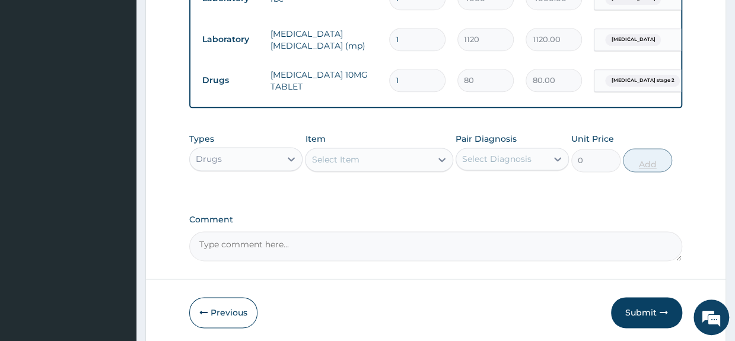
type input "0.00"
type input "3"
type input "240.00"
type input "30"
type input "2400.00"
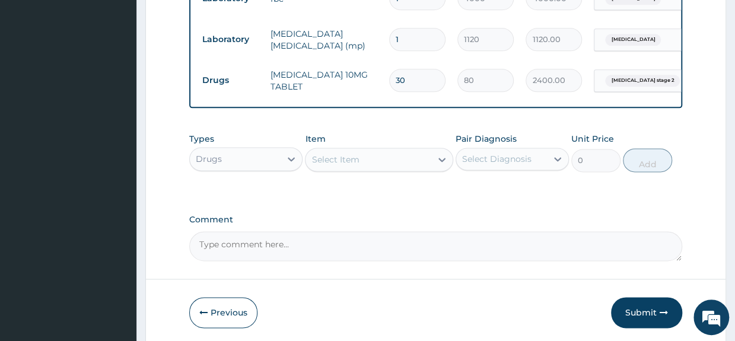
type input "30"
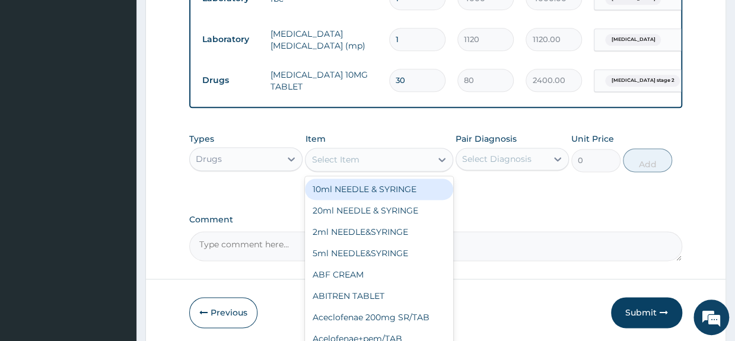
click at [368, 168] on div "Select Item" at bounding box center [367, 159] width 125 height 19
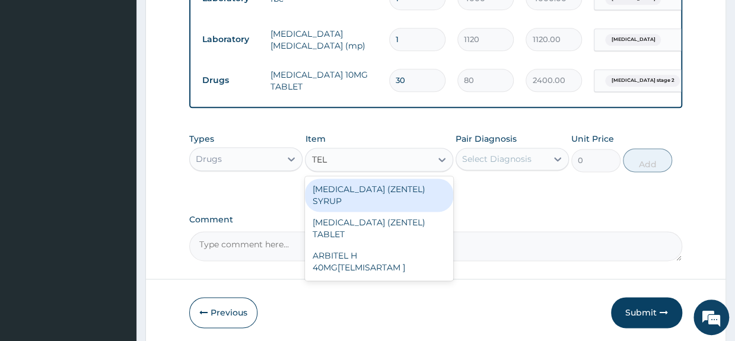
type input "TELM"
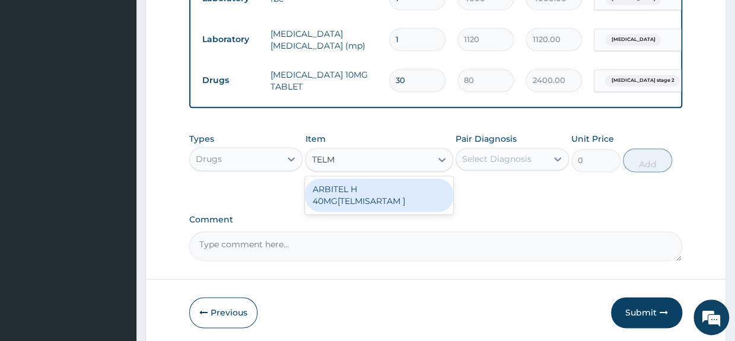
click at [369, 198] on div "ARBITEL H 40MG[TELMISARTAM ]" at bounding box center [379, 195] width 148 height 33
type input "2625"
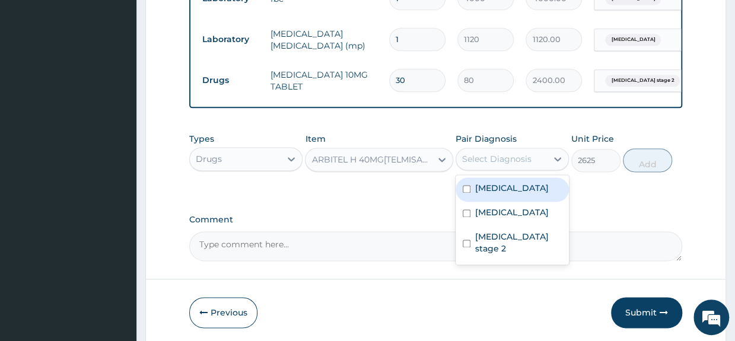
click at [496, 165] on div "Select Diagnosis" at bounding box center [496, 159] width 69 height 12
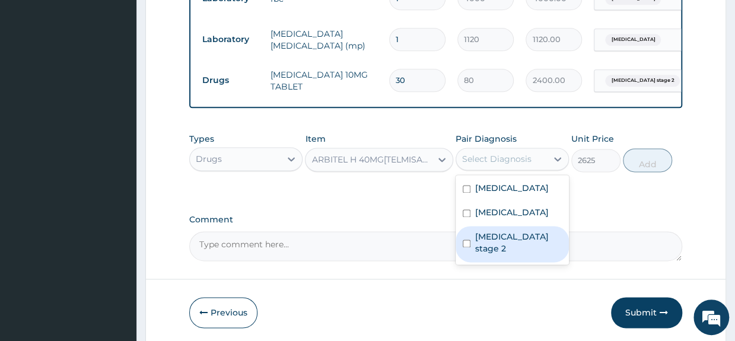
click at [464, 243] on input "checkbox" at bounding box center [467, 244] width 8 height 8
checkbox input "true"
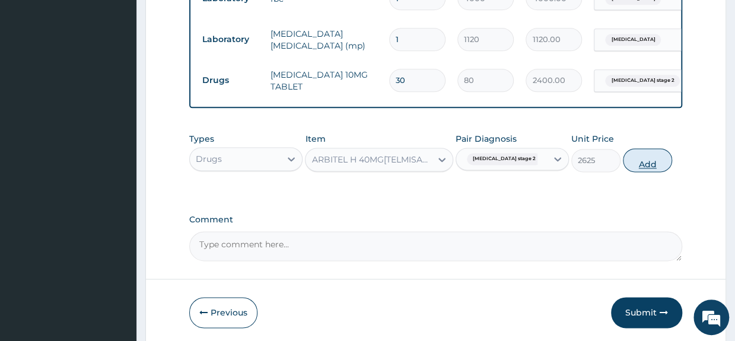
click at [649, 165] on button "Add" at bounding box center [647, 160] width 49 height 24
type input "0"
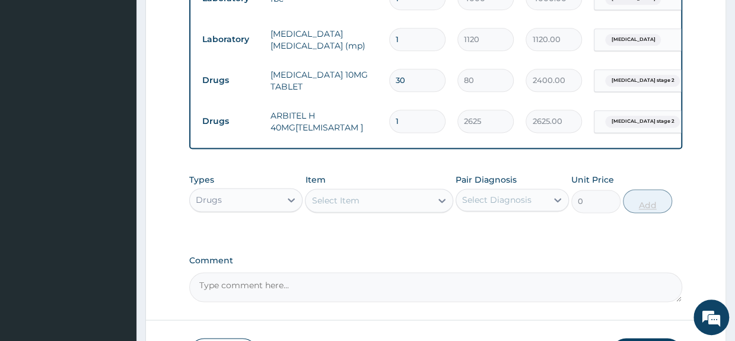
type input "0.00"
type input "2"
type input "5250.00"
type input "2"
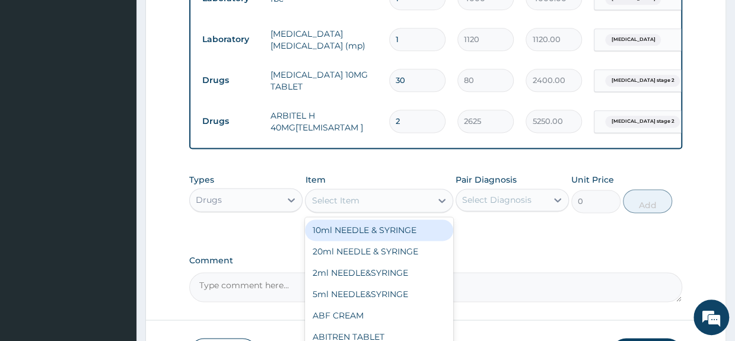
click at [405, 195] on div "Select Item" at bounding box center [379, 201] width 148 height 24
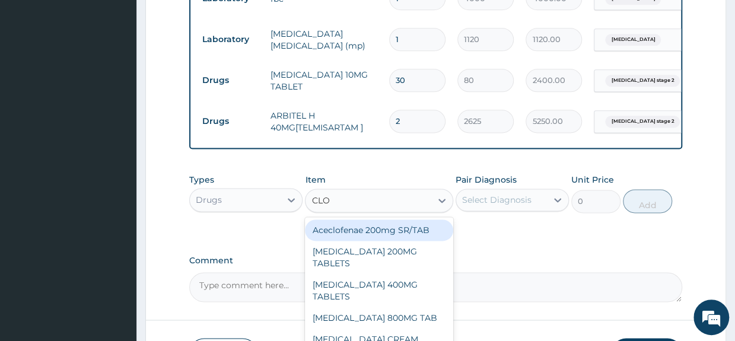
type input "CLOP"
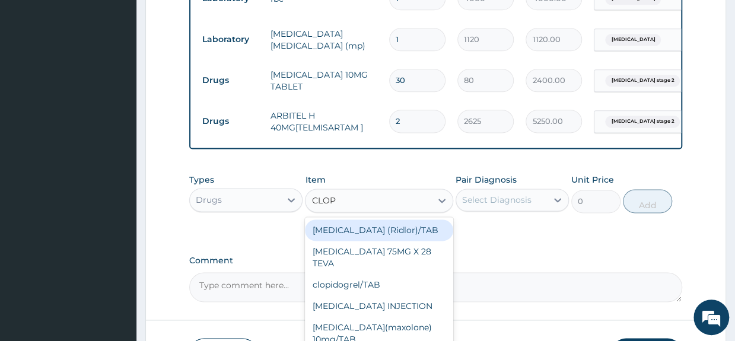
click at [399, 231] on div "clopidogrel (Ridlor)/TAB" at bounding box center [379, 229] width 148 height 21
type input "150"
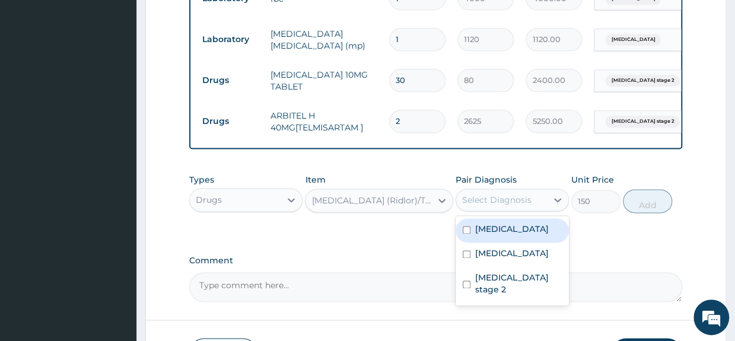
click at [492, 203] on div "Select Diagnosis" at bounding box center [496, 200] width 69 height 12
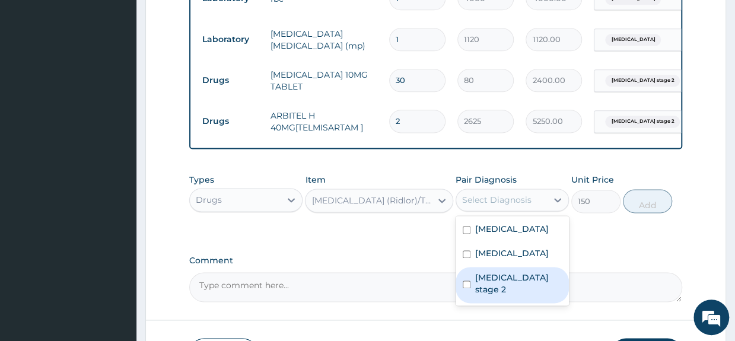
click at [465, 286] on input "checkbox" at bounding box center [467, 285] width 8 height 8
checkbox input "true"
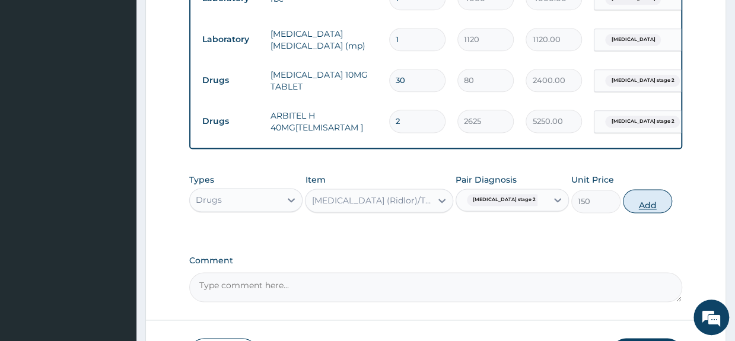
click at [655, 213] on button "Add" at bounding box center [647, 201] width 49 height 24
type input "0"
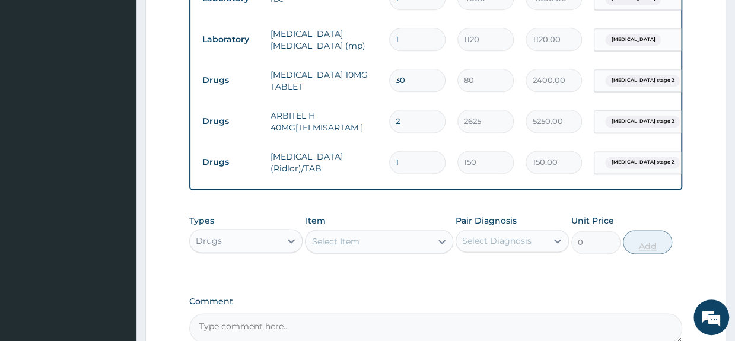
type input "0.00"
type input "3"
type input "450.00"
type input "30"
type input "4500.00"
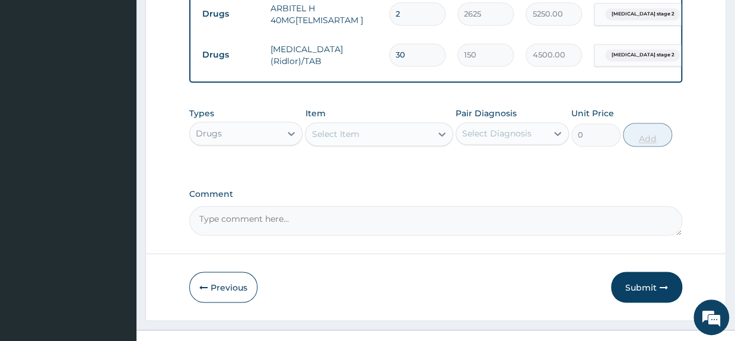
scroll to position [835, 0]
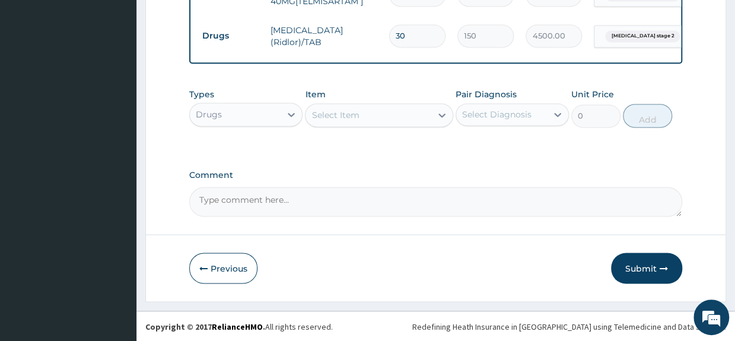
type input "30"
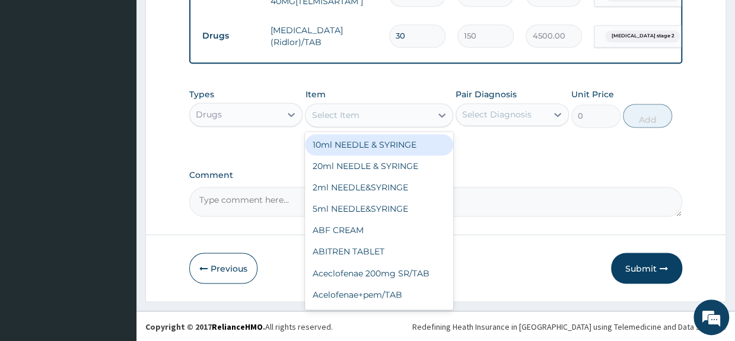
click at [402, 117] on div "Select Item" at bounding box center [367, 115] width 125 height 19
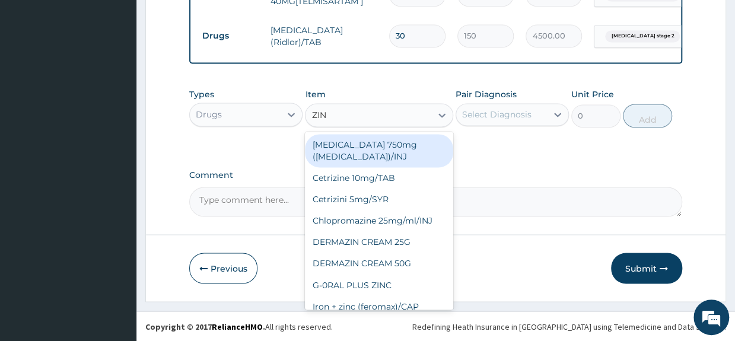
type input "ZINC"
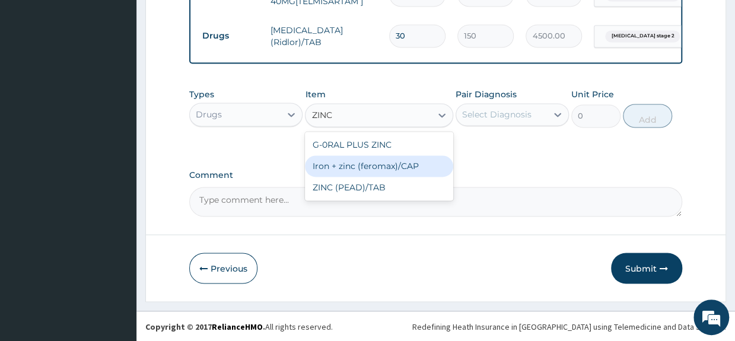
click at [405, 163] on div "Iron + zinc (feromax)/CAP" at bounding box center [379, 165] width 148 height 21
type input "100"
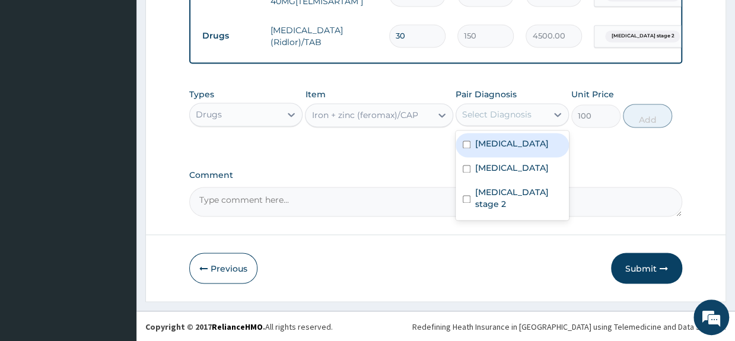
click at [473, 112] on div "Select Diagnosis" at bounding box center [496, 115] width 69 height 12
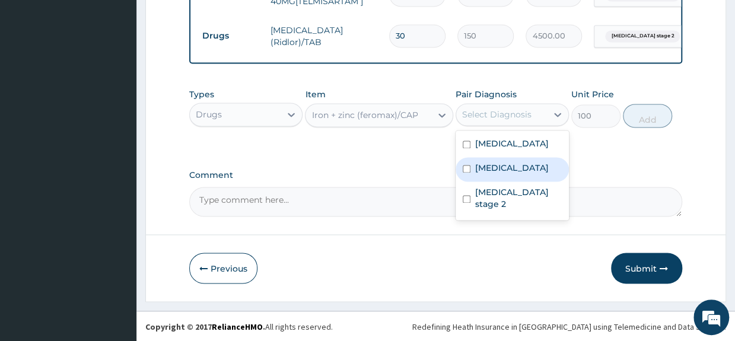
click at [466, 169] on input "checkbox" at bounding box center [467, 169] width 8 height 8
checkbox input "true"
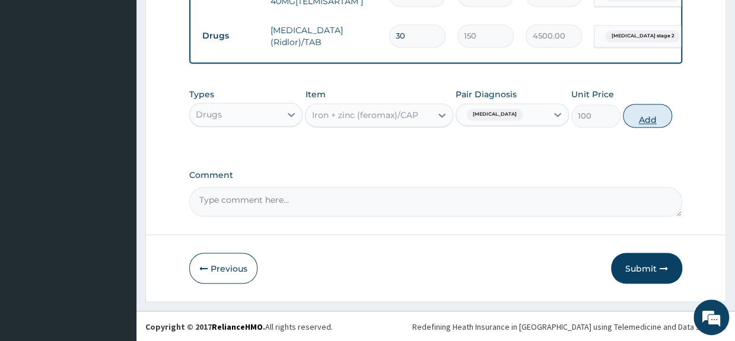
click at [652, 118] on button "Add" at bounding box center [647, 116] width 49 height 24
type input "0"
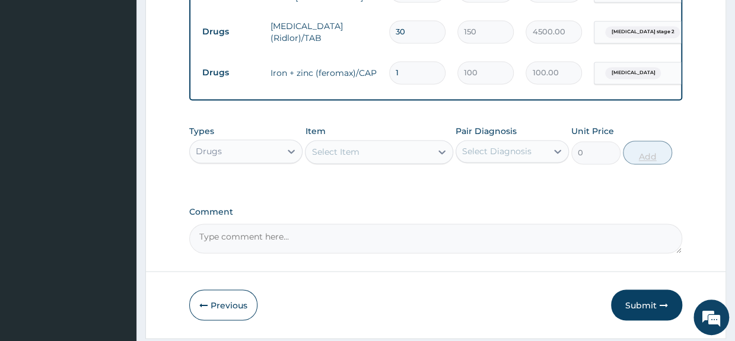
type input "0.00"
type input "1"
type input "100.00"
type input "14"
type input "1400.00"
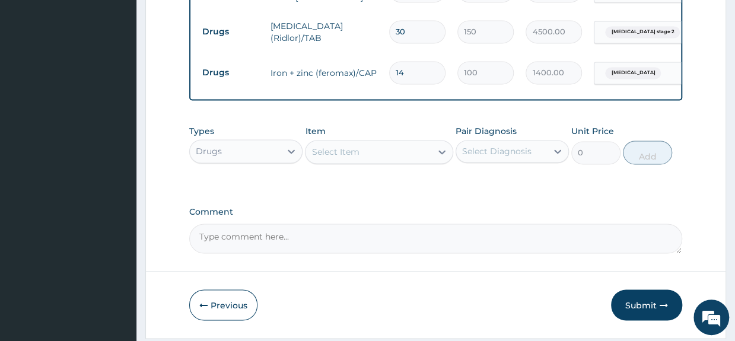
type input "14"
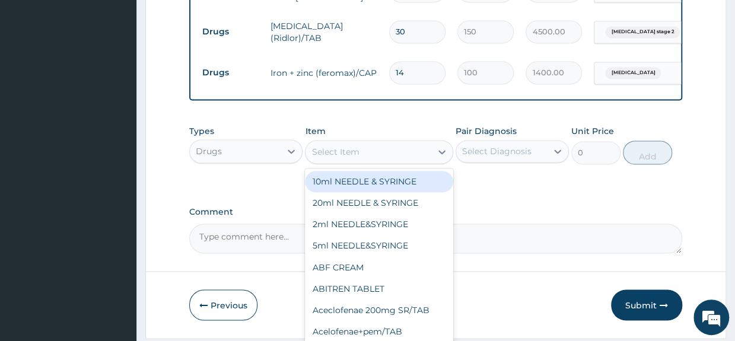
click at [384, 150] on div "Select Item" at bounding box center [367, 151] width 125 height 19
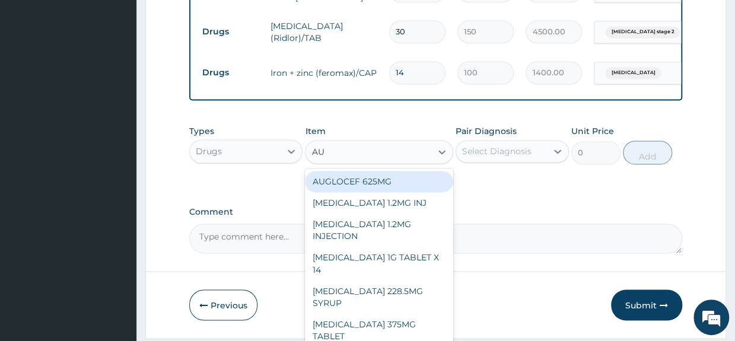
type input "AUG"
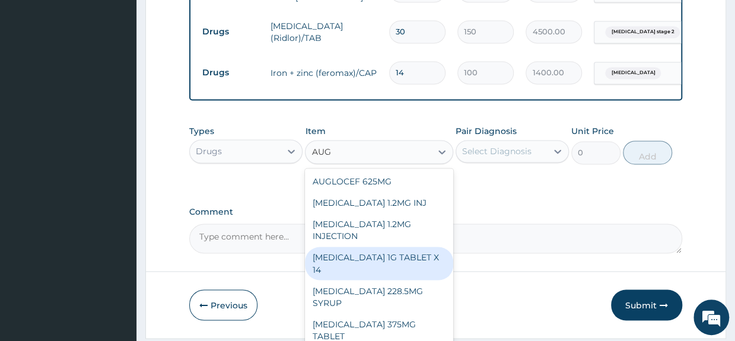
click at [392, 256] on div "AUGMENTIN 1G TABLET X 14" at bounding box center [379, 263] width 148 height 33
type input "550"
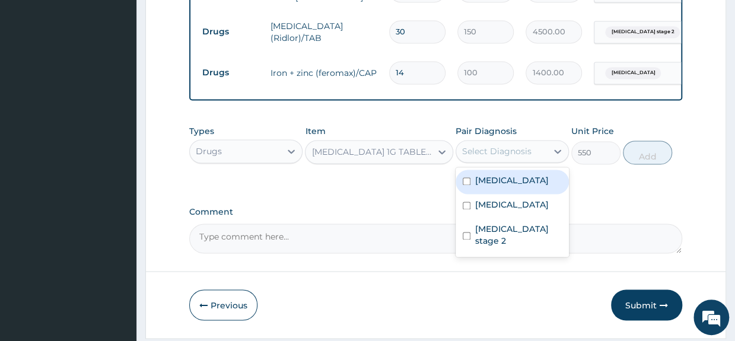
click at [515, 155] on div "Select Diagnosis" at bounding box center [496, 151] width 69 height 12
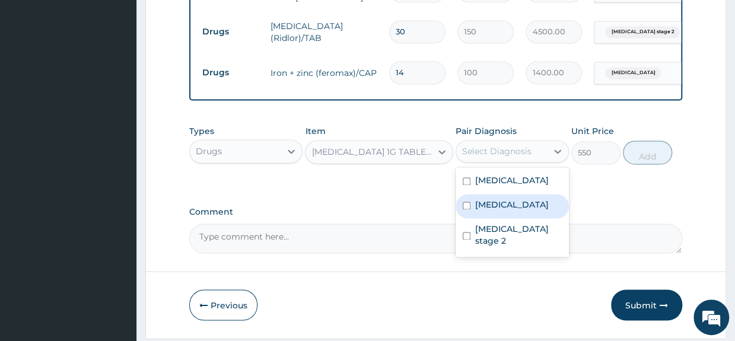
click at [505, 207] on label "Gastroenteritis" at bounding box center [512, 205] width 74 height 12
checkbox input "true"
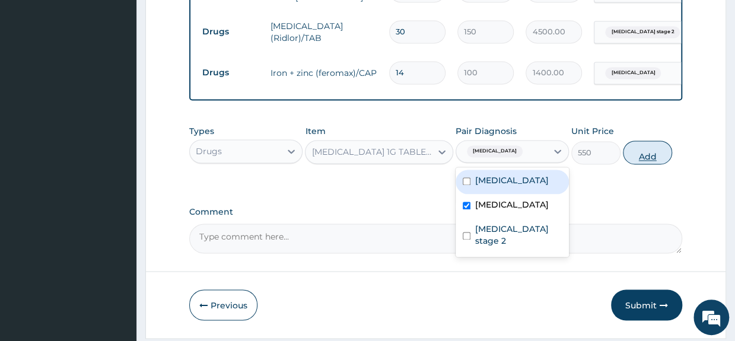
click at [643, 156] on button "Add" at bounding box center [647, 153] width 49 height 24
type input "0"
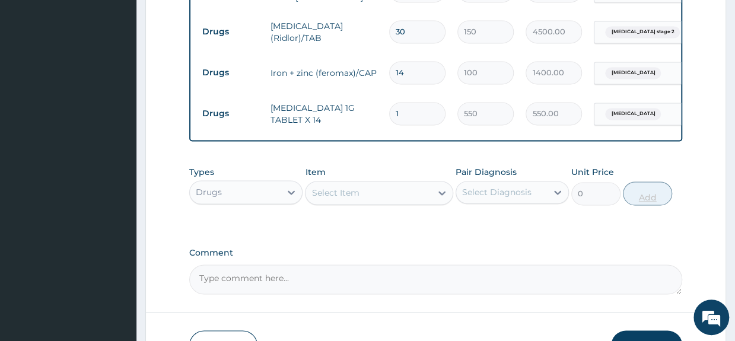
type input "14"
type input "7700.00"
type input "14"
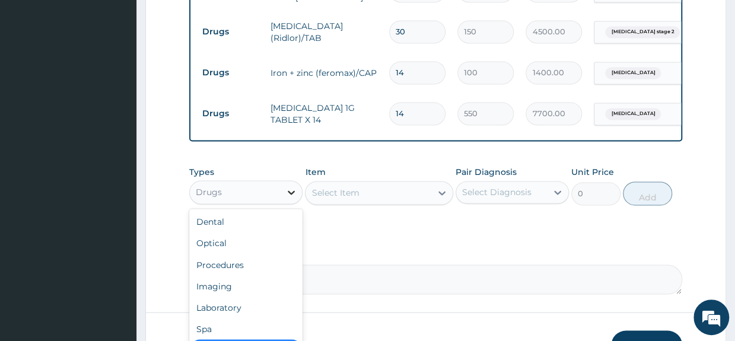
click at [285, 198] on icon at bounding box center [291, 192] width 12 height 12
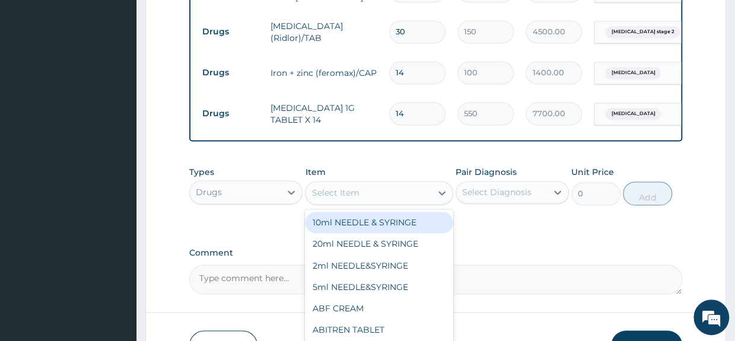
click at [358, 192] on div "Select Item" at bounding box center [367, 192] width 125 height 19
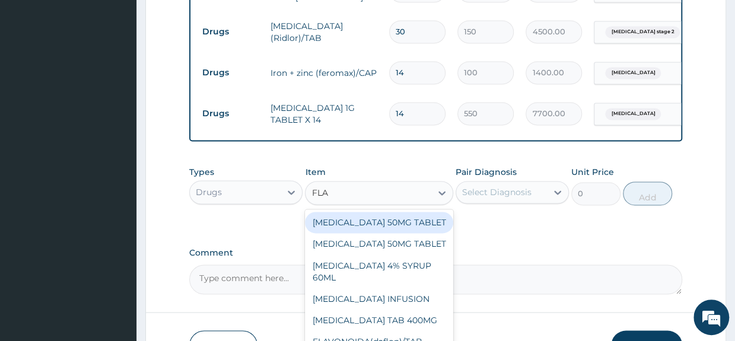
type input "FLAG"
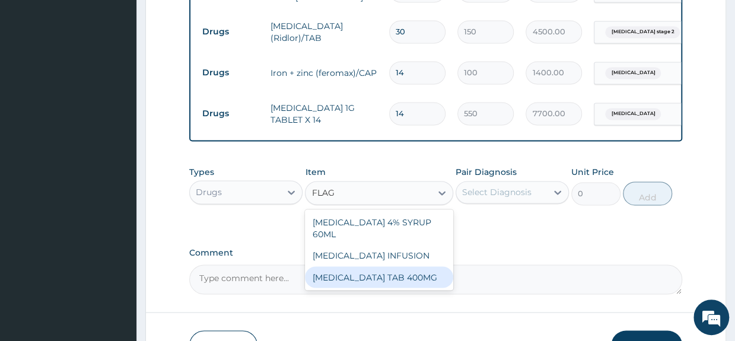
click at [361, 269] on div "FLAGYL TAB 400MG" at bounding box center [379, 276] width 148 height 21
type input "70"
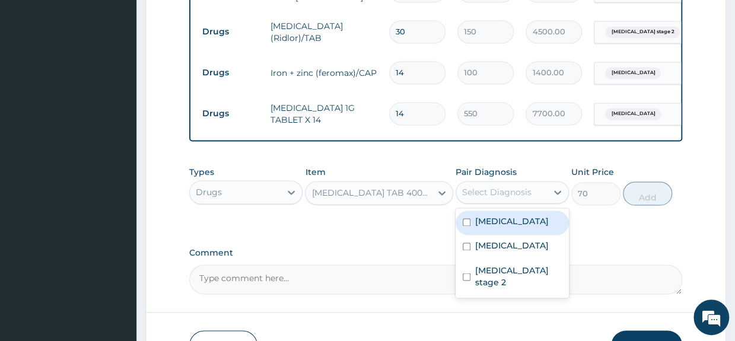
click at [516, 195] on div "Select Diagnosis" at bounding box center [496, 192] width 69 height 12
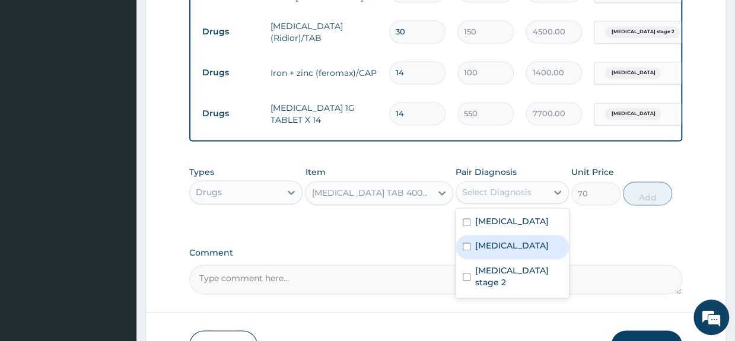
click at [466, 250] on input "checkbox" at bounding box center [467, 247] width 8 height 8
checkbox input "true"
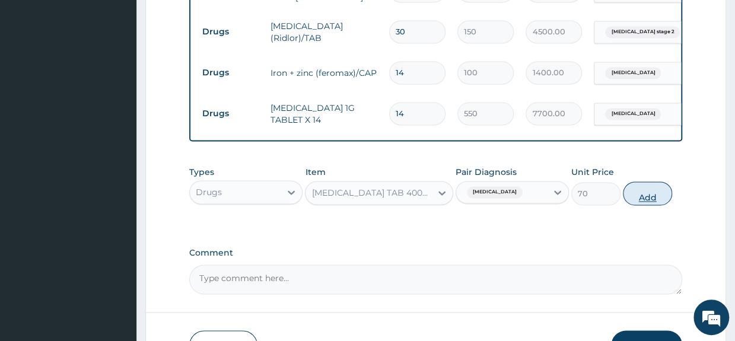
click at [641, 200] on button "Add" at bounding box center [647, 194] width 49 height 24
type input "0"
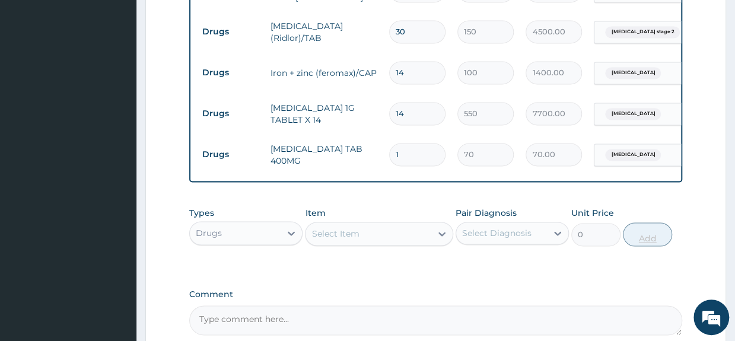
type input "0.00"
type input "2"
type input "140.00"
type input "21"
type input "1470.00"
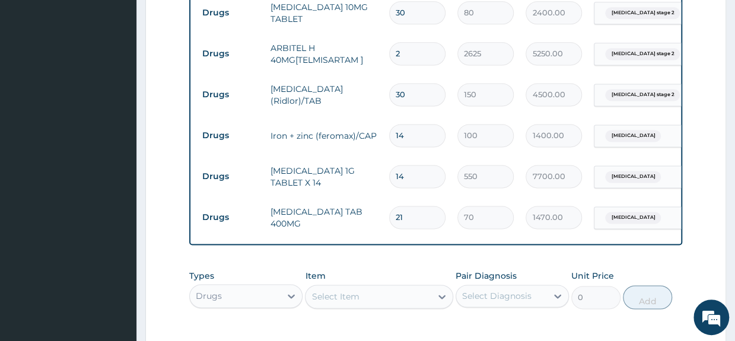
scroll to position [959, 0]
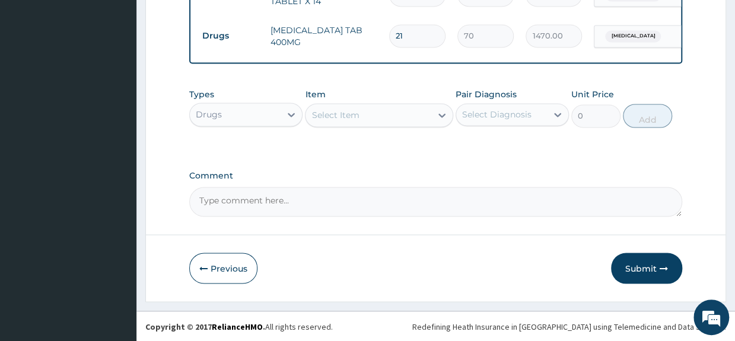
type input "21"
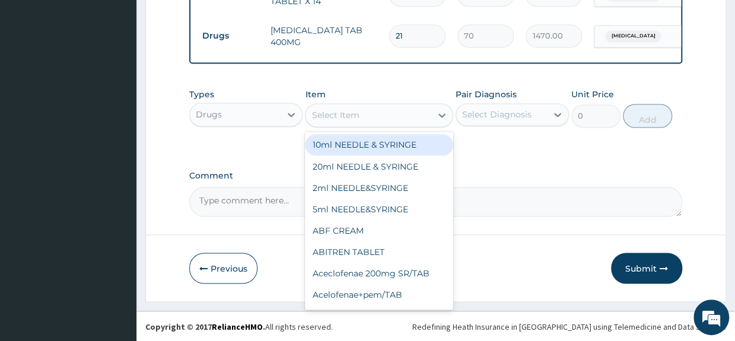
click at [344, 116] on div "Select Item" at bounding box center [334, 115] width 47 height 12
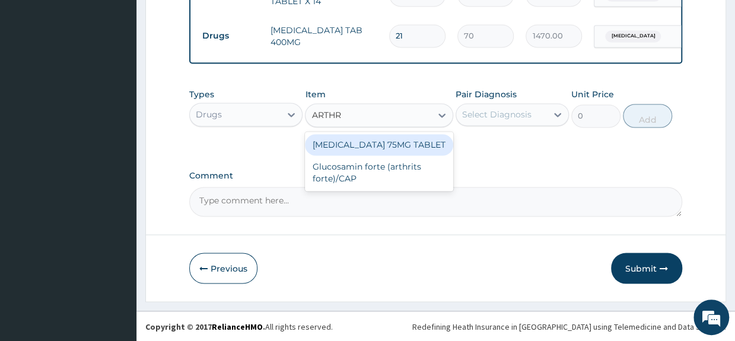
type input "ARTHRO"
click at [351, 144] on div "ARTHROTEC 75MG TABLET" at bounding box center [379, 144] width 148 height 21
type input "240"
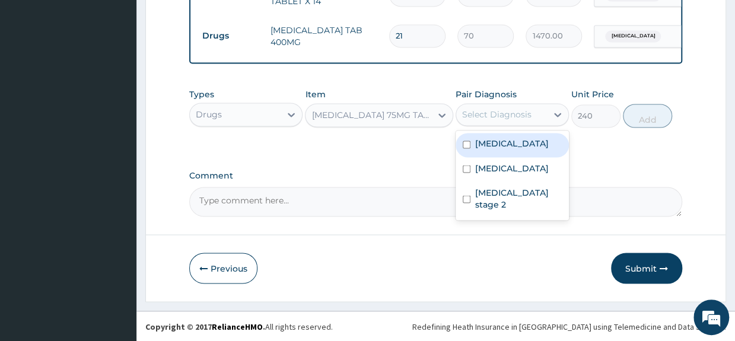
click at [501, 115] on div "Select Diagnosis" at bounding box center [496, 115] width 69 height 12
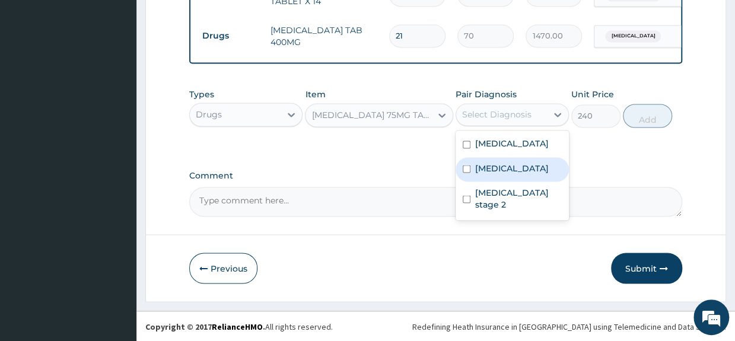
click at [465, 169] on input "checkbox" at bounding box center [467, 169] width 8 height 8
checkbox input "true"
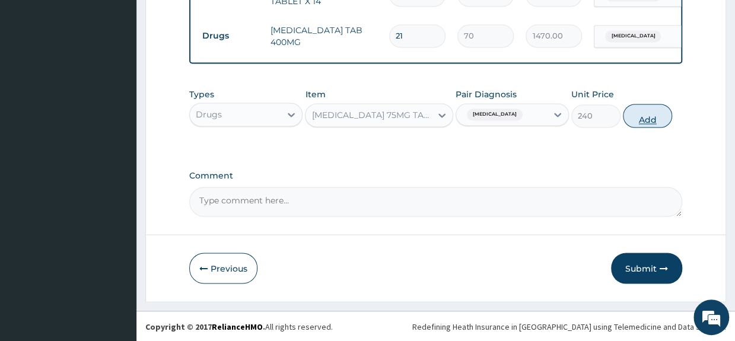
click at [647, 123] on button "Add" at bounding box center [647, 116] width 49 height 24
type input "0"
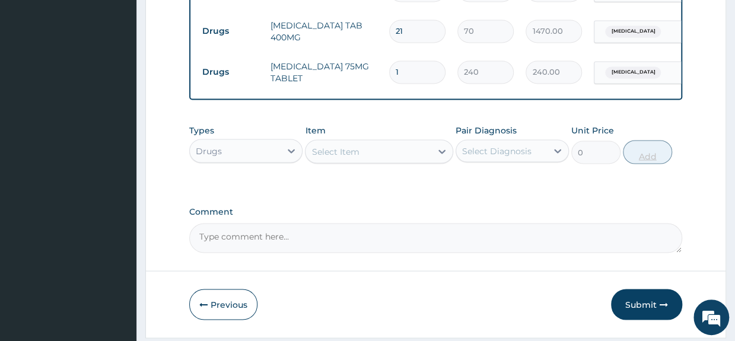
type input "10"
type input "2400.00"
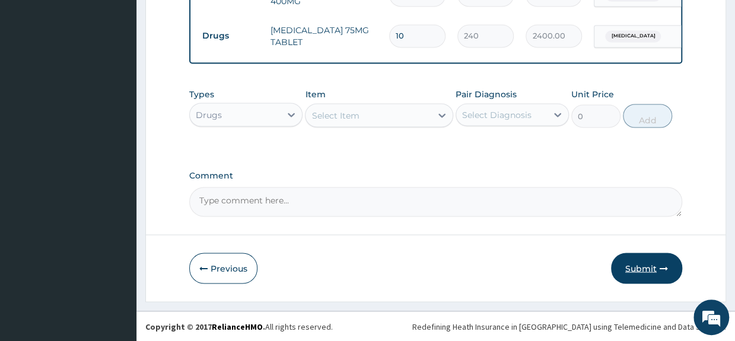
type input "10"
click at [645, 268] on button "Submit" at bounding box center [646, 268] width 71 height 31
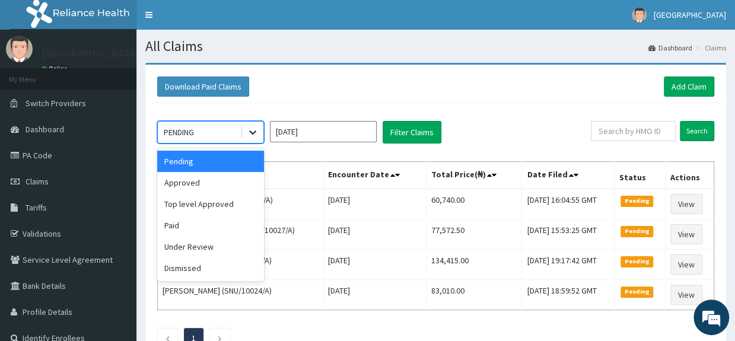
click at [249, 132] on icon at bounding box center [253, 132] width 12 height 12
click at [221, 182] on div "Approved" at bounding box center [210, 182] width 107 height 21
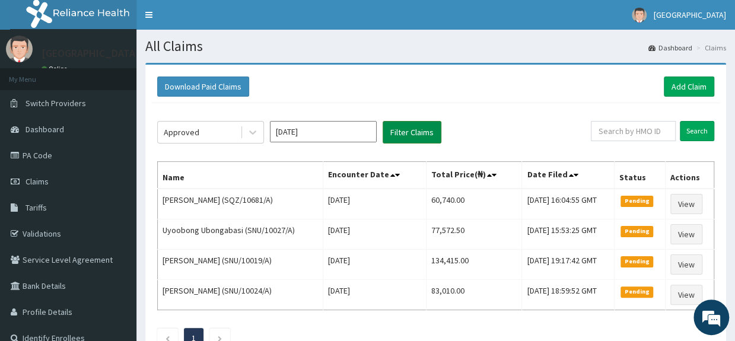
click at [424, 125] on button "Filter Claims" at bounding box center [412, 132] width 59 height 23
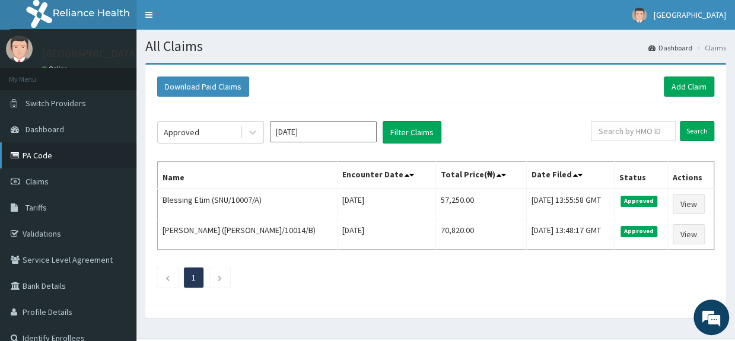
click at [27, 152] on link "PA Code" at bounding box center [68, 155] width 136 height 26
